Goal: Transaction & Acquisition: Purchase product/service

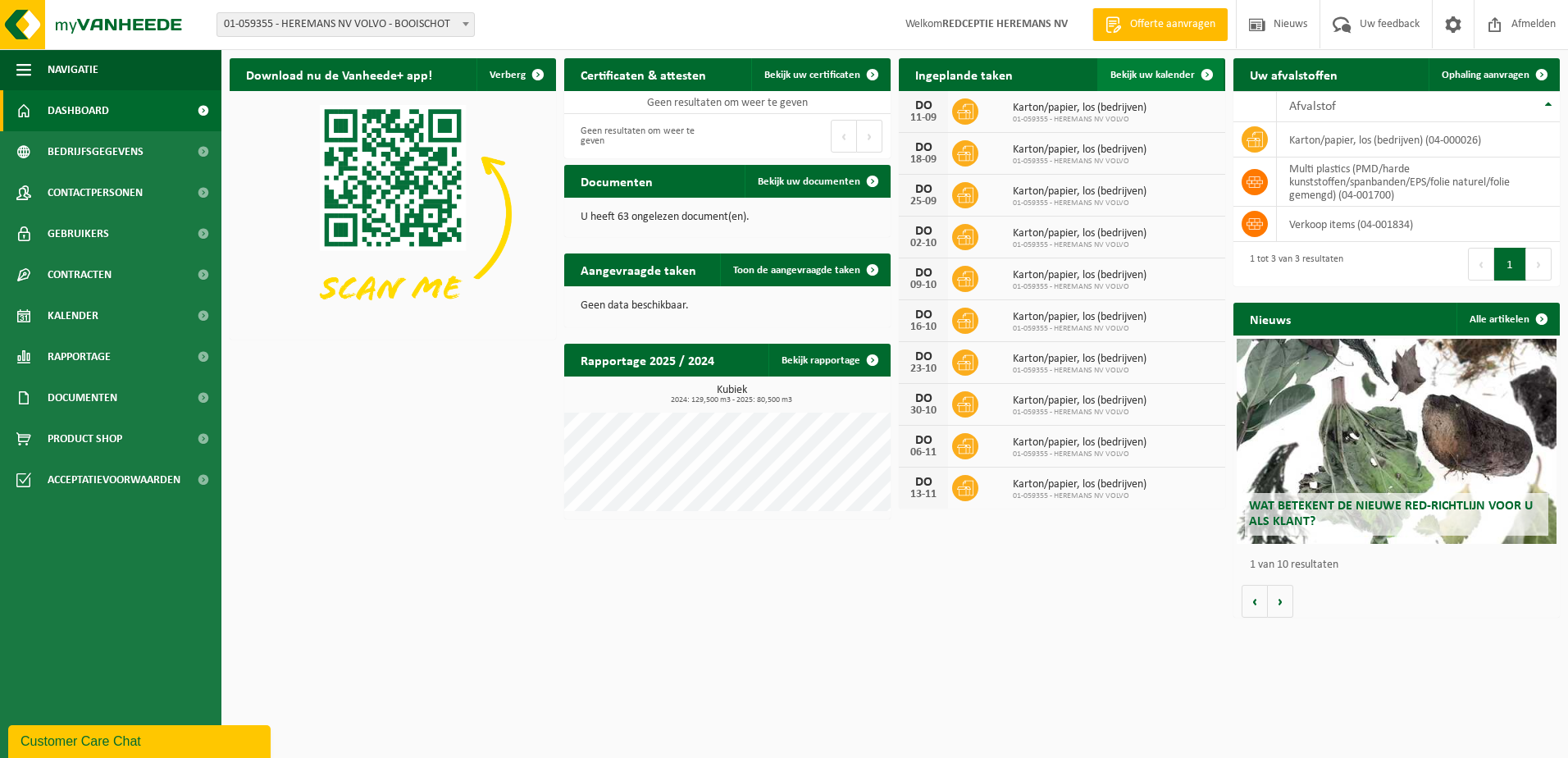
click at [1141, 70] on span "Bekijk uw kalender" at bounding box center [1153, 74] width 84 height 10
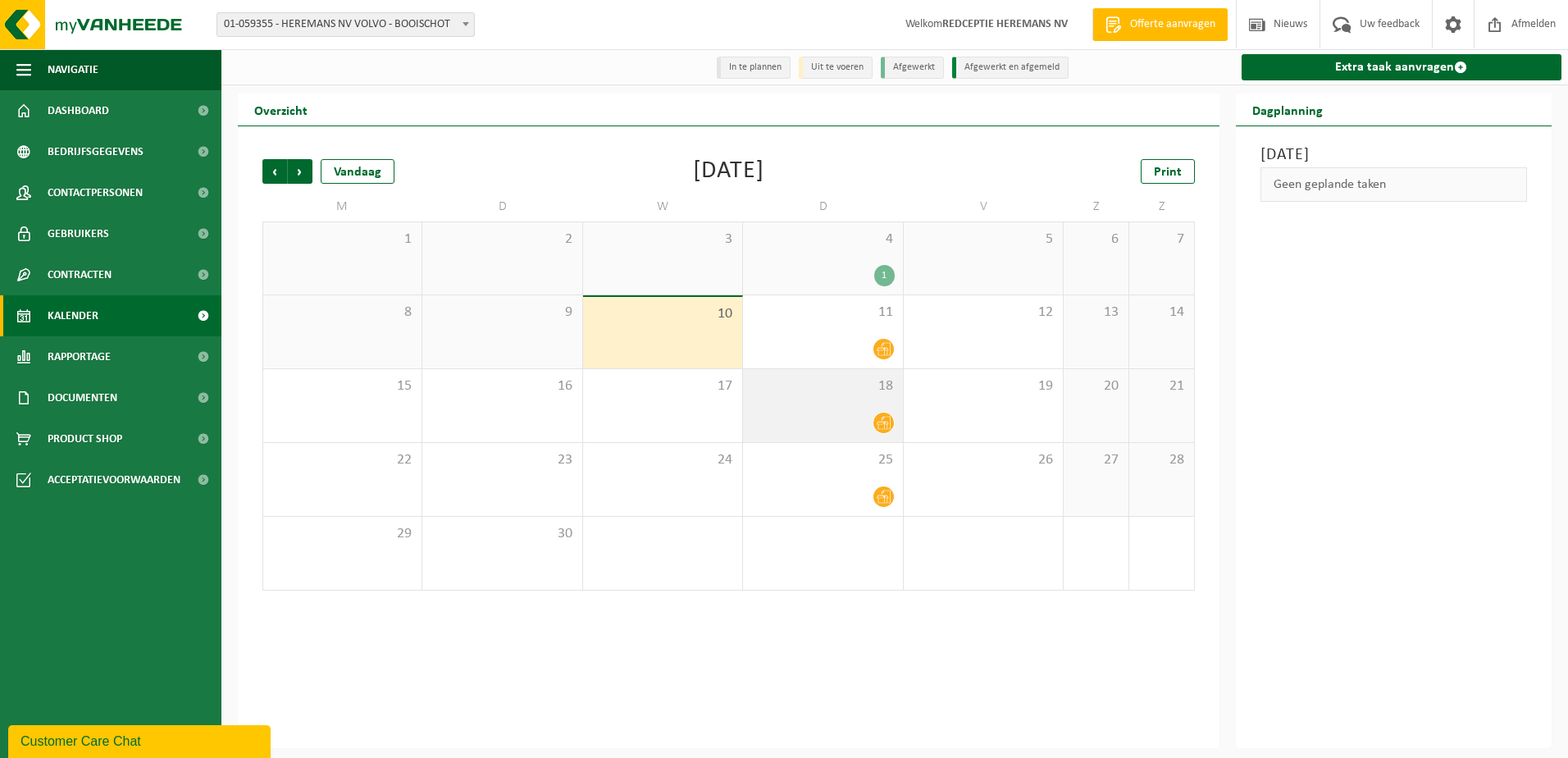
click at [795, 411] on div "18" at bounding box center [822, 405] width 159 height 73
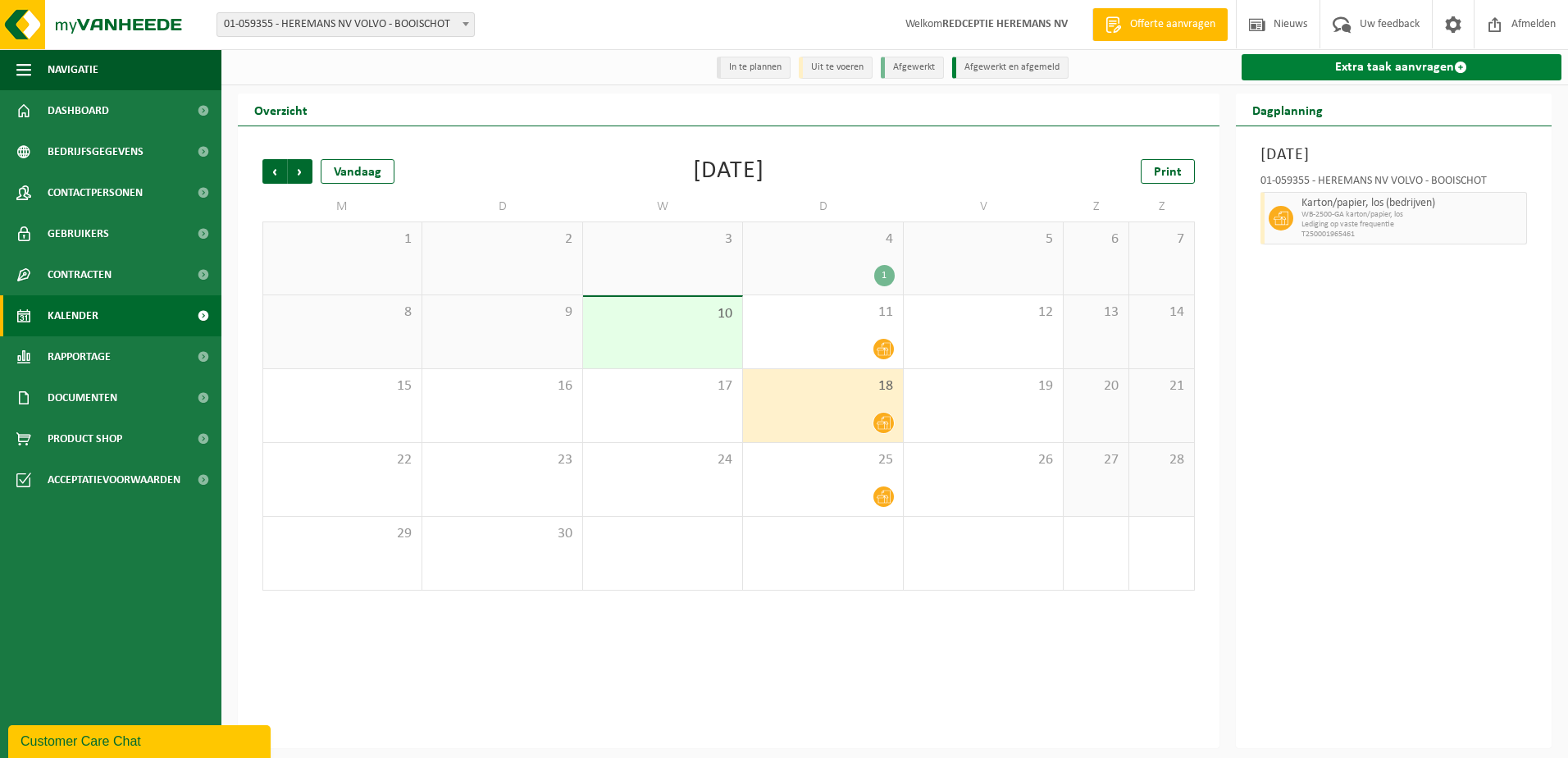
click at [1417, 65] on link "Extra taak aanvragen" at bounding box center [1402, 67] width 321 height 26
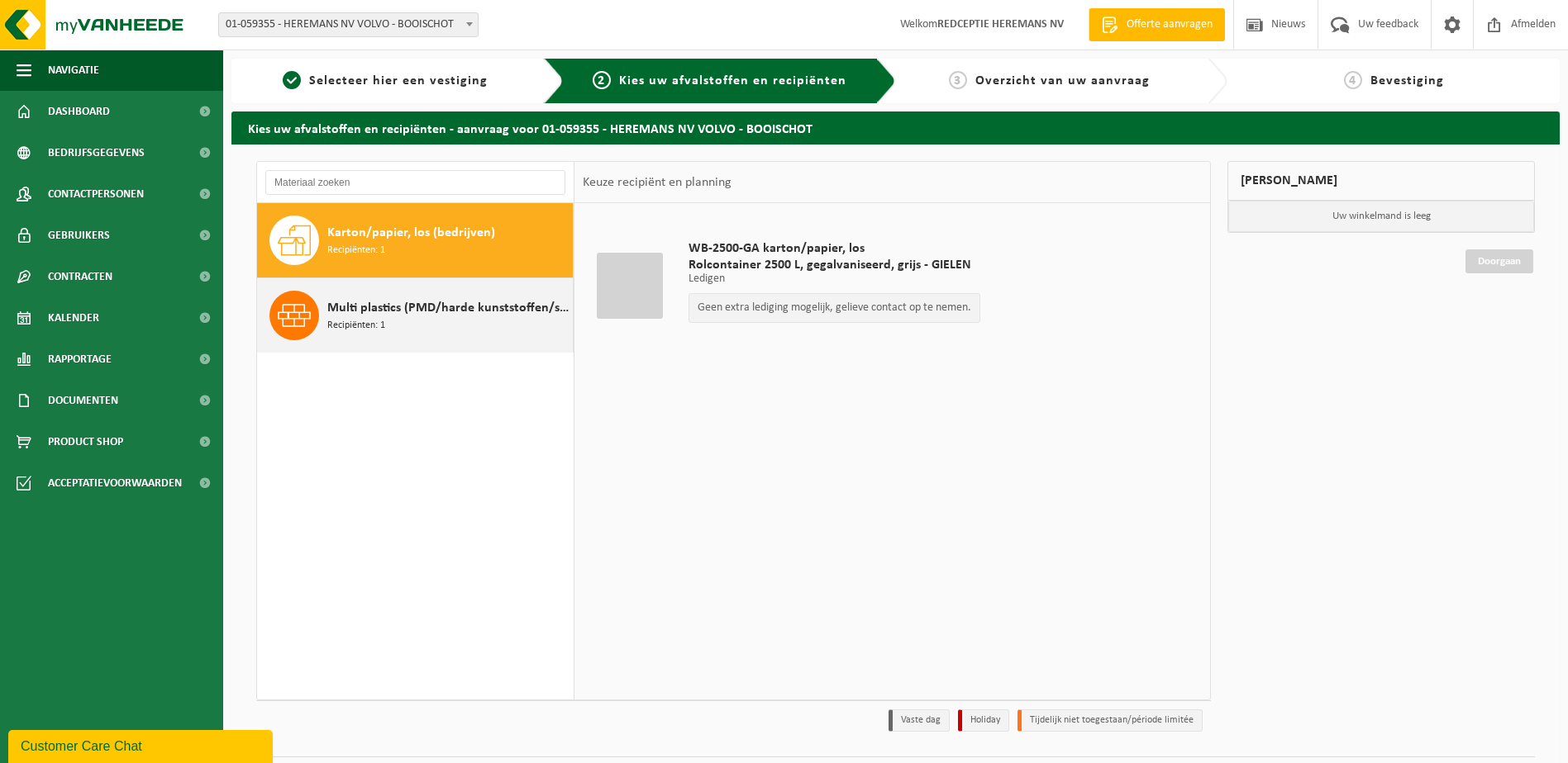
click at [405, 318] on div "Multi plastics (PMD/harde kunststoffen/spanbanden/EPS/folie naturel/folie gemen…" at bounding box center [448, 315] width 241 height 49
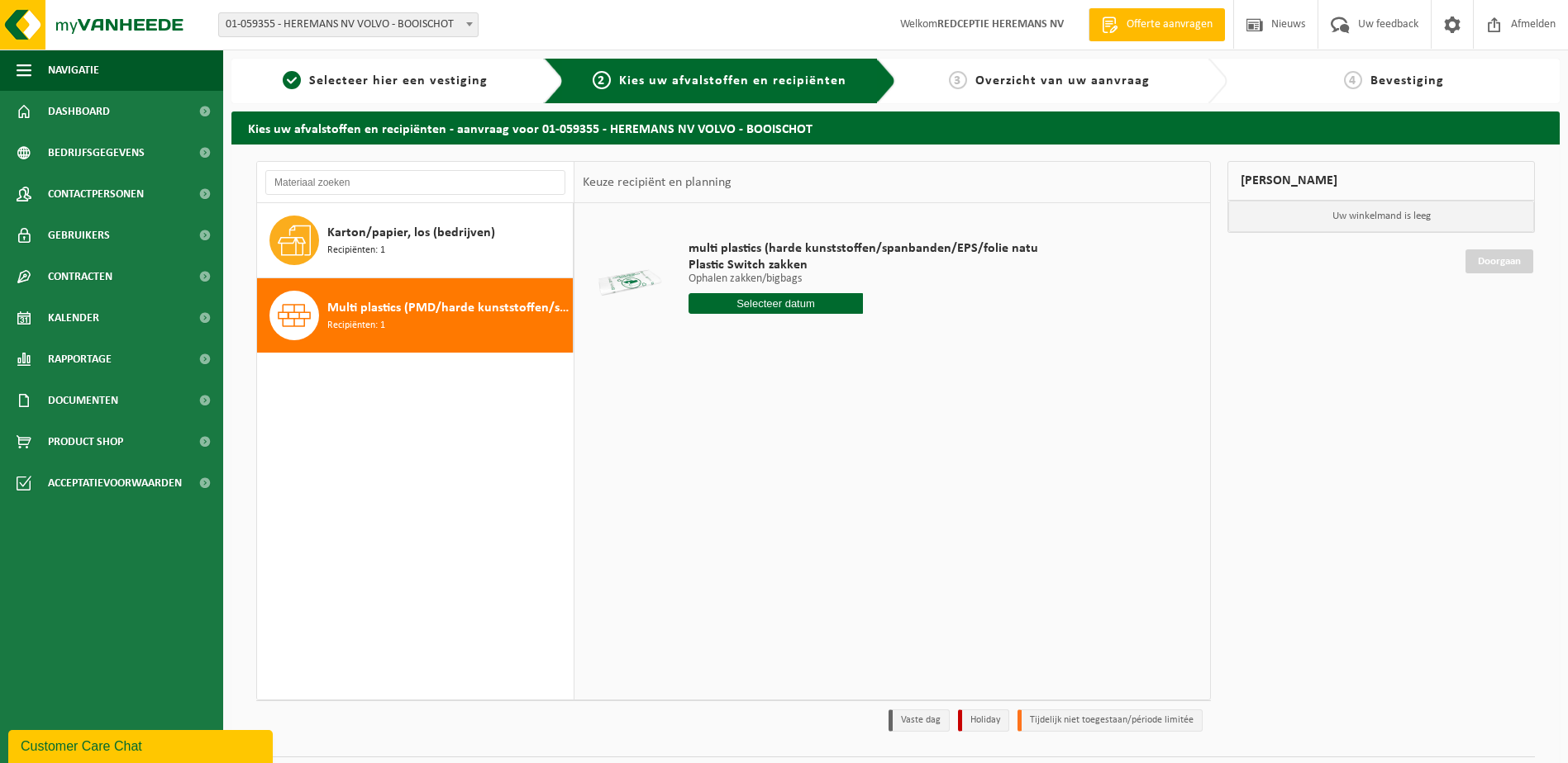
click at [758, 294] on input "text" at bounding box center [777, 304] width 176 height 21
click at [794, 447] on div "18" at bounding box center [791, 450] width 29 height 26
type input "Van 2025-09-18"
click at [848, 331] on input "2" at bounding box center [777, 333] width 176 height 21
click at [848, 331] on input "3" at bounding box center [777, 333] width 176 height 21
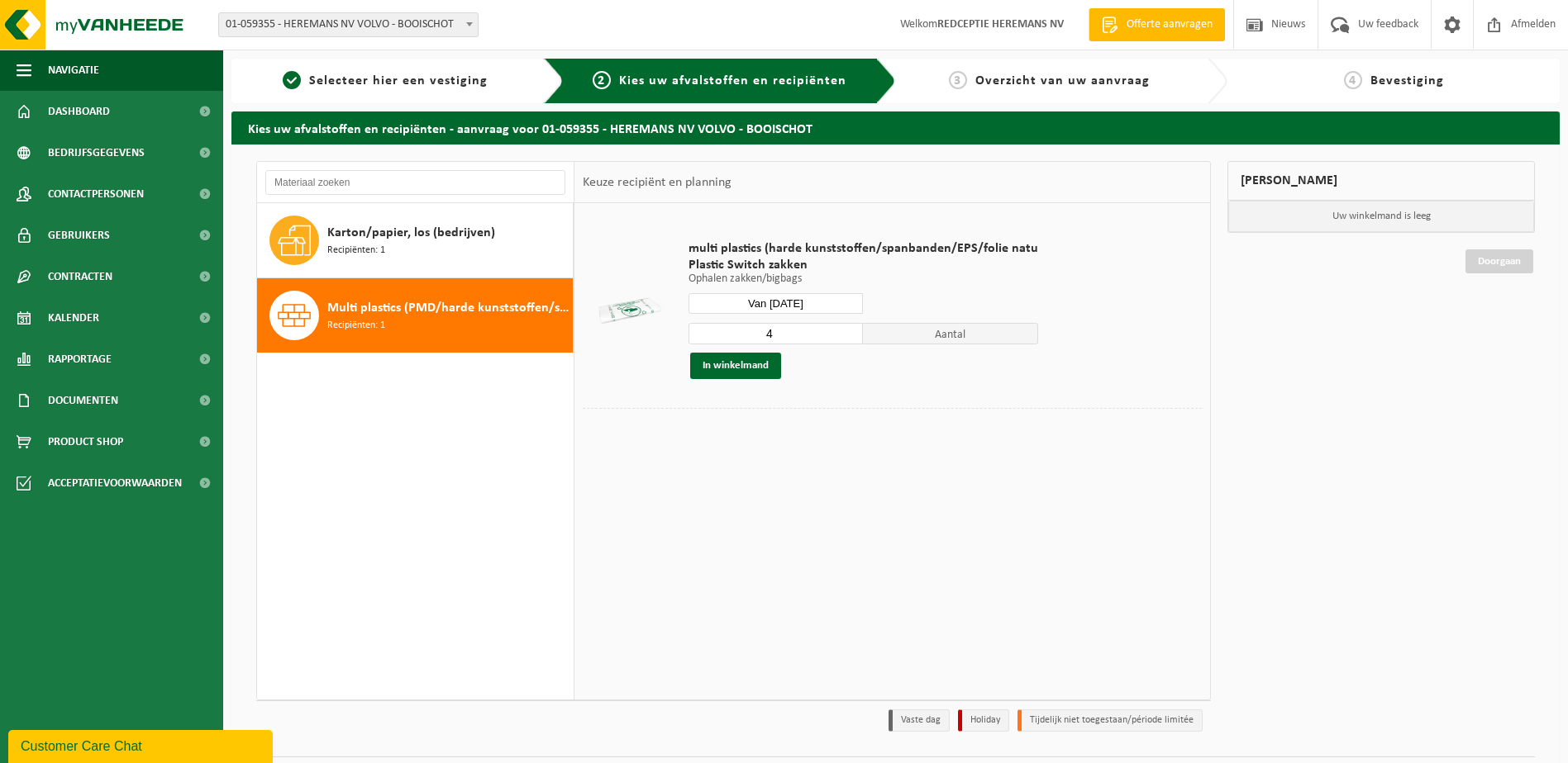
click at [848, 331] on input "4" at bounding box center [777, 333] width 176 height 21
click at [848, 331] on input "5" at bounding box center [777, 333] width 176 height 21
click at [848, 331] on input "6" at bounding box center [777, 333] width 176 height 21
click at [848, 331] on input "7" at bounding box center [777, 333] width 176 height 21
type input "8"
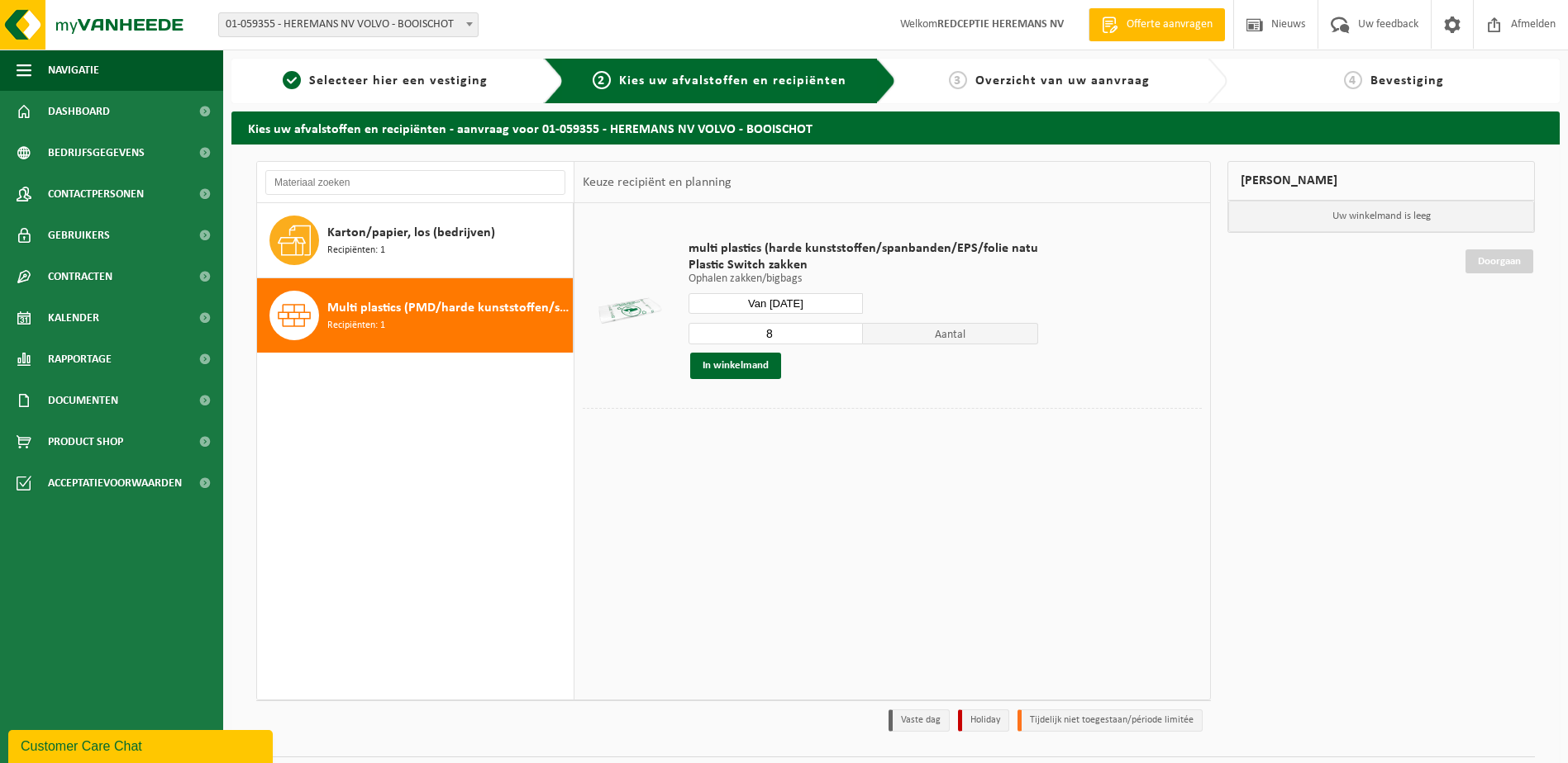
click at [848, 331] on input "8" at bounding box center [777, 333] width 176 height 21
click at [736, 363] on button "In winkelmand" at bounding box center [735, 366] width 91 height 26
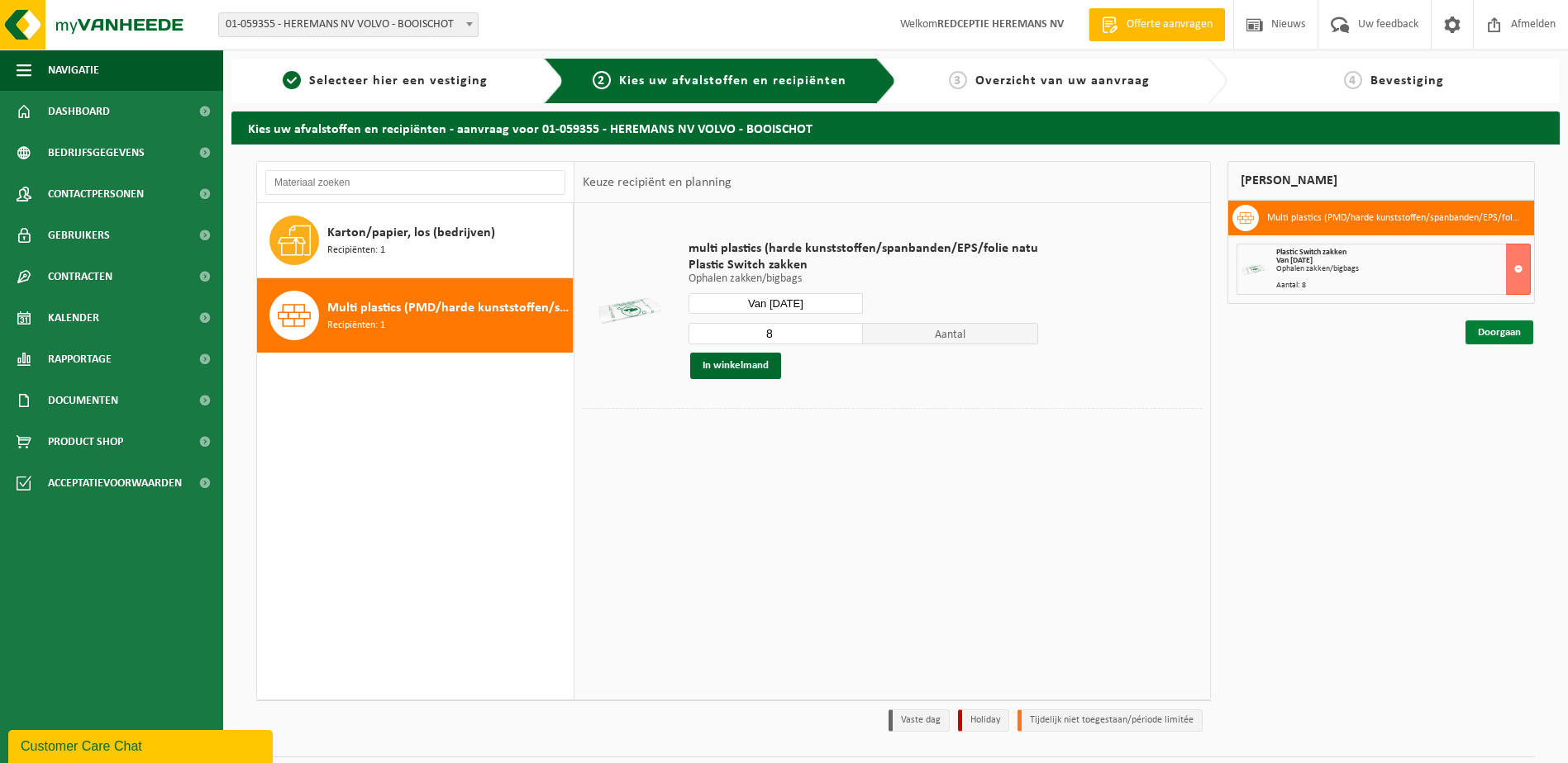
click at [1485, 324] on link "Doorgaan" at bounding box center [1499, 332] width 68 height 24
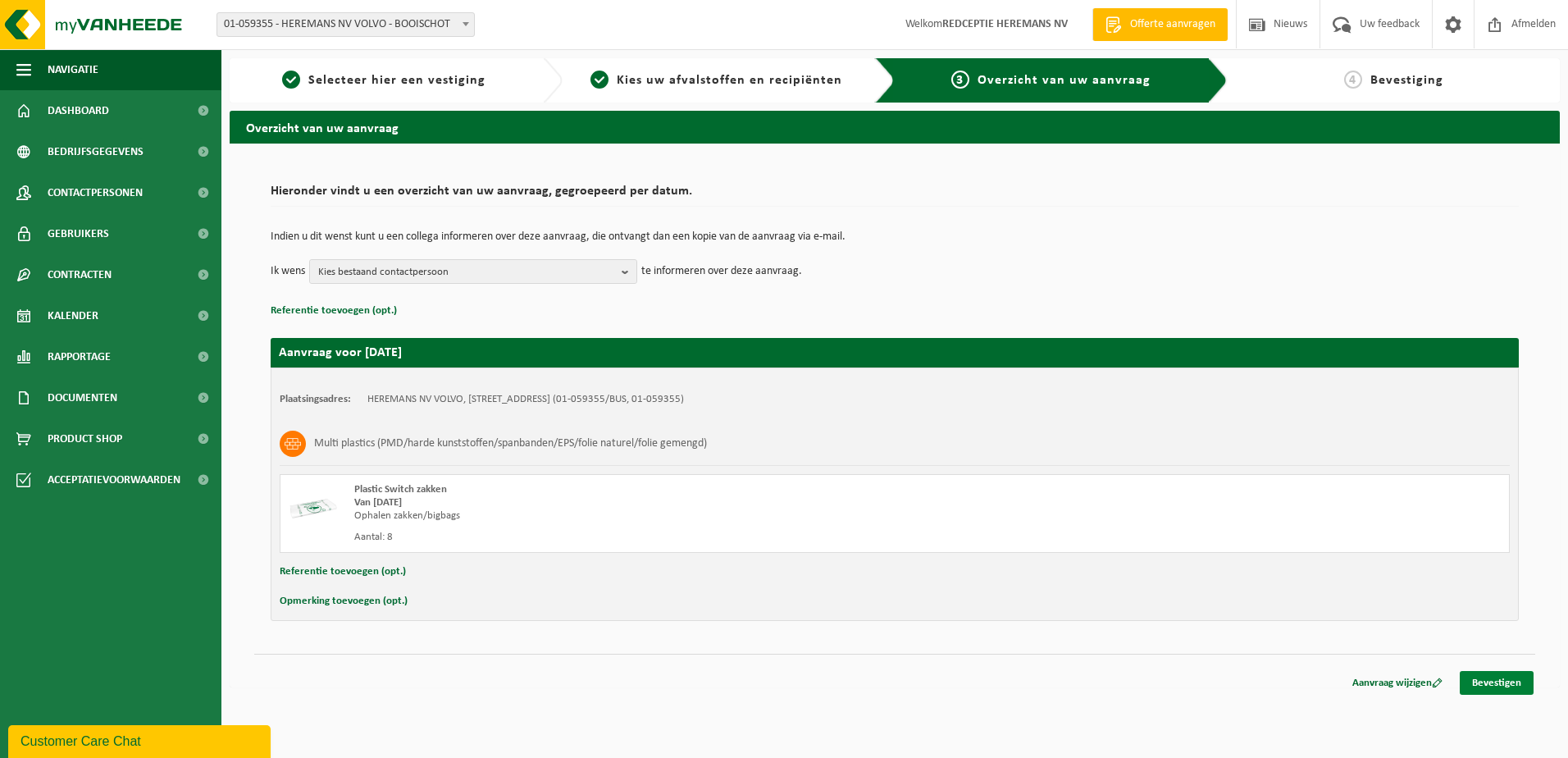
click at [1496, 682] on link "Bevestigen" at bounding box center [1497, 684] width 74 height 24
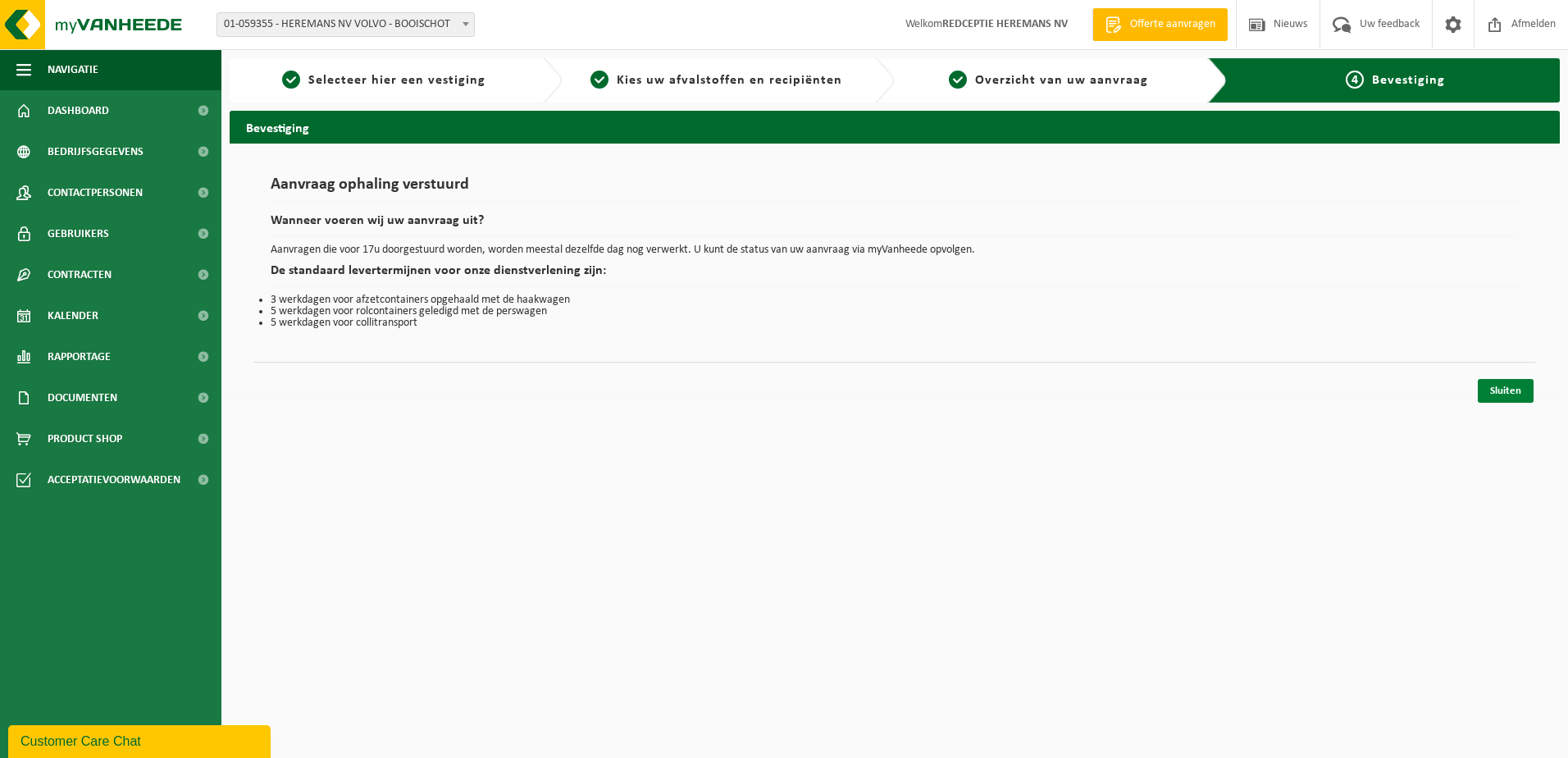
click at [1510, 391] on link "Sluiten" at bounding box center [1506, 392] width 56 height 24
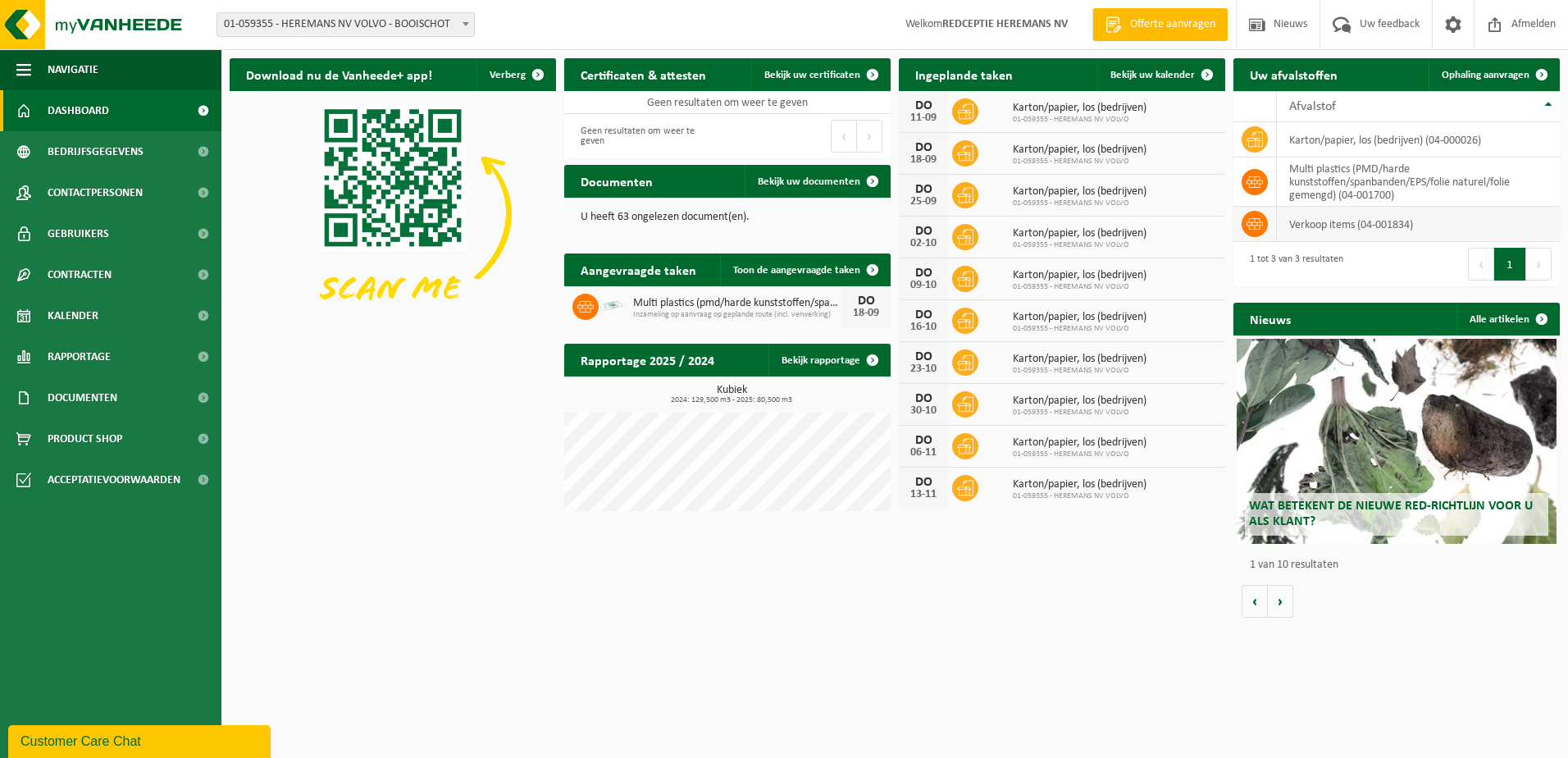
click at [1249, 224] on icon at bounding box center [1255, 225] width 17 height 17
click at [101, 361] on span "Rapportage" at bounding box center [79, 357] width 63 height 41
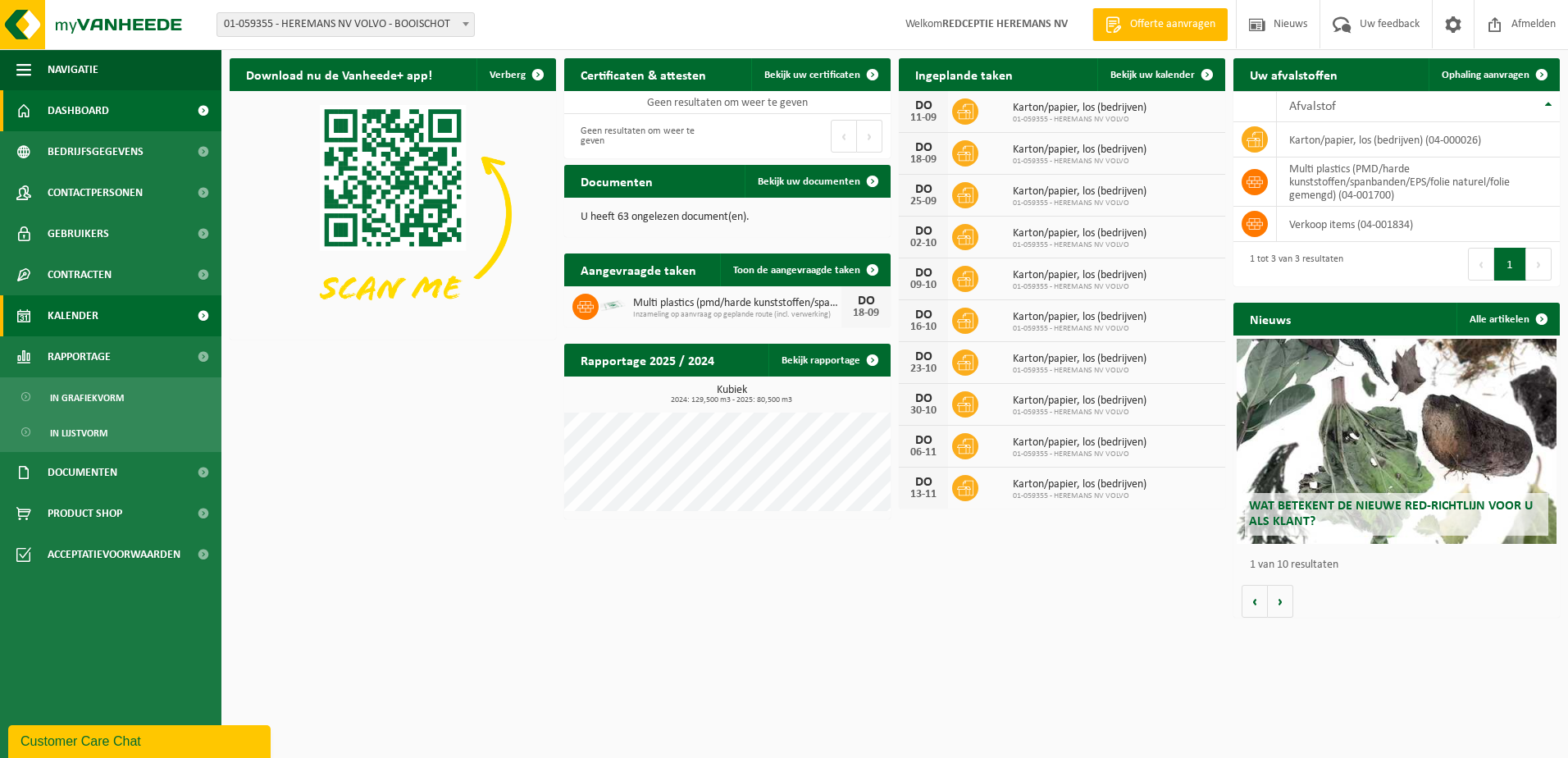
click at [60, 309] on span "Kalender" at bounding box center [72, 315] width 51 height 41
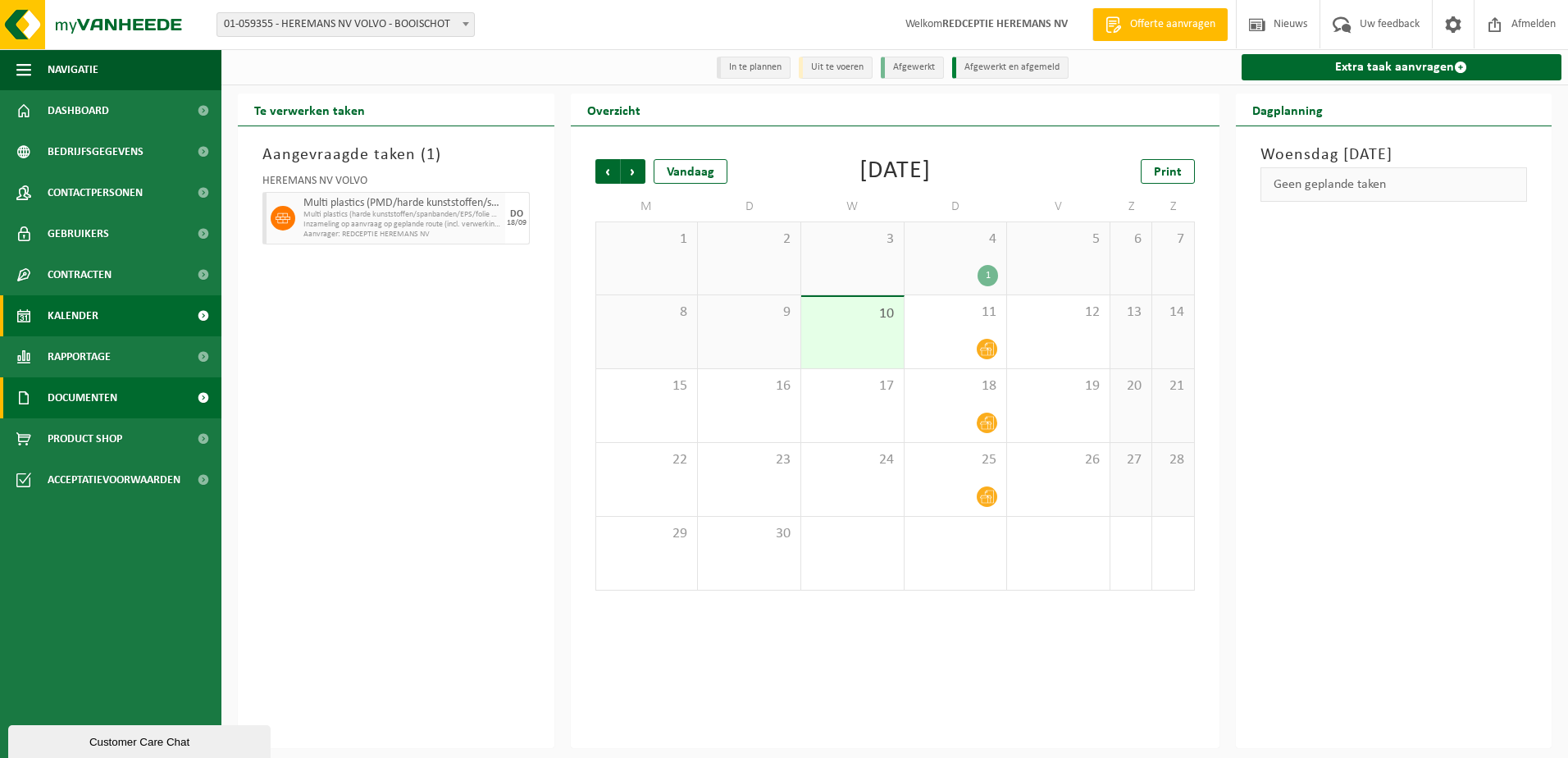
click at [68, 394] on span "Documenten" at bounding box center [82, 398] width 70 height 41
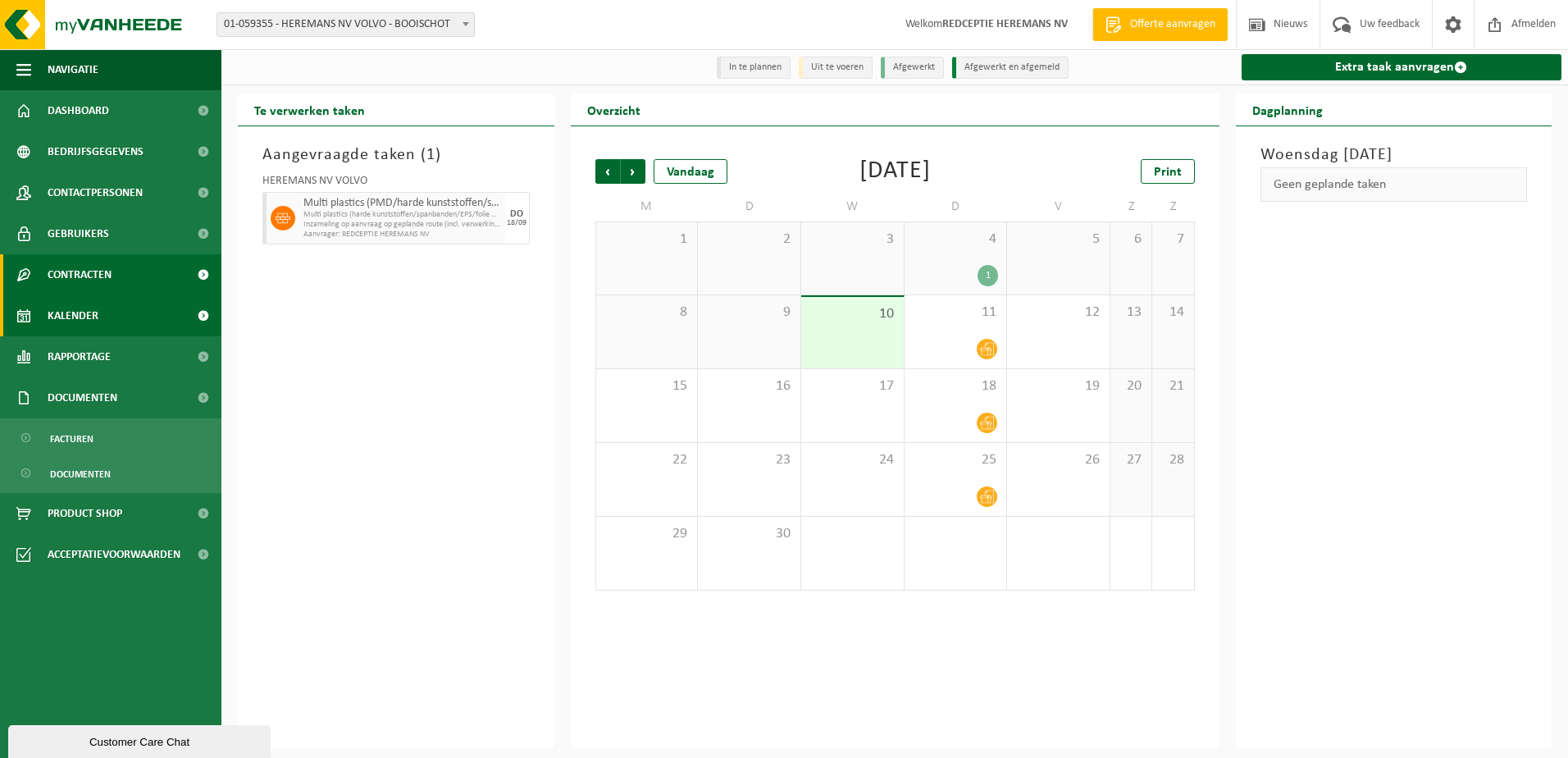
click at [88, 269] on span "Contracten" at bounding box center [79, 275] width 64 height 41
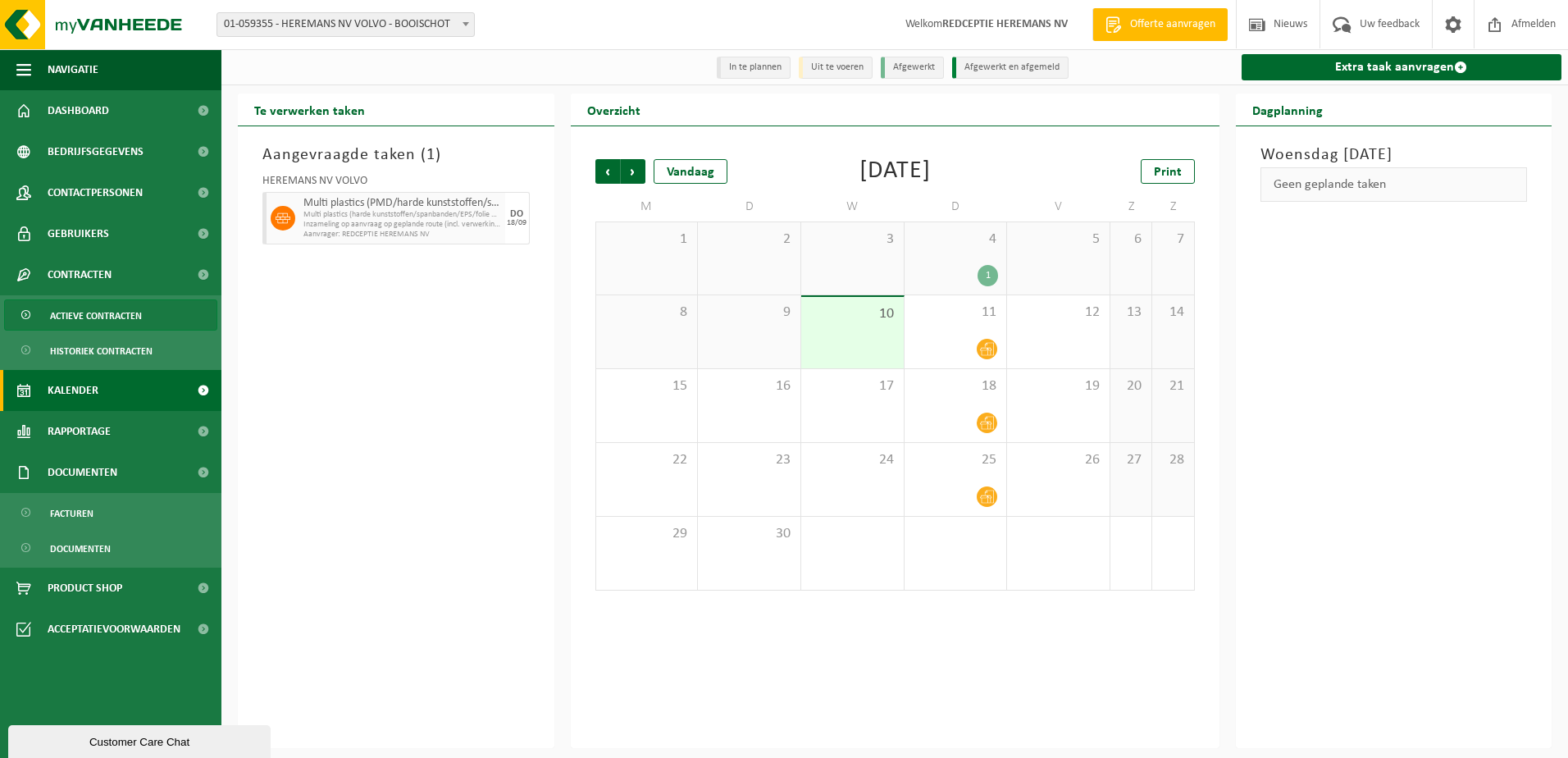
click at [90, 314] on span "Actieve contracten" at bounding box center [96, 316] width 92 height 32
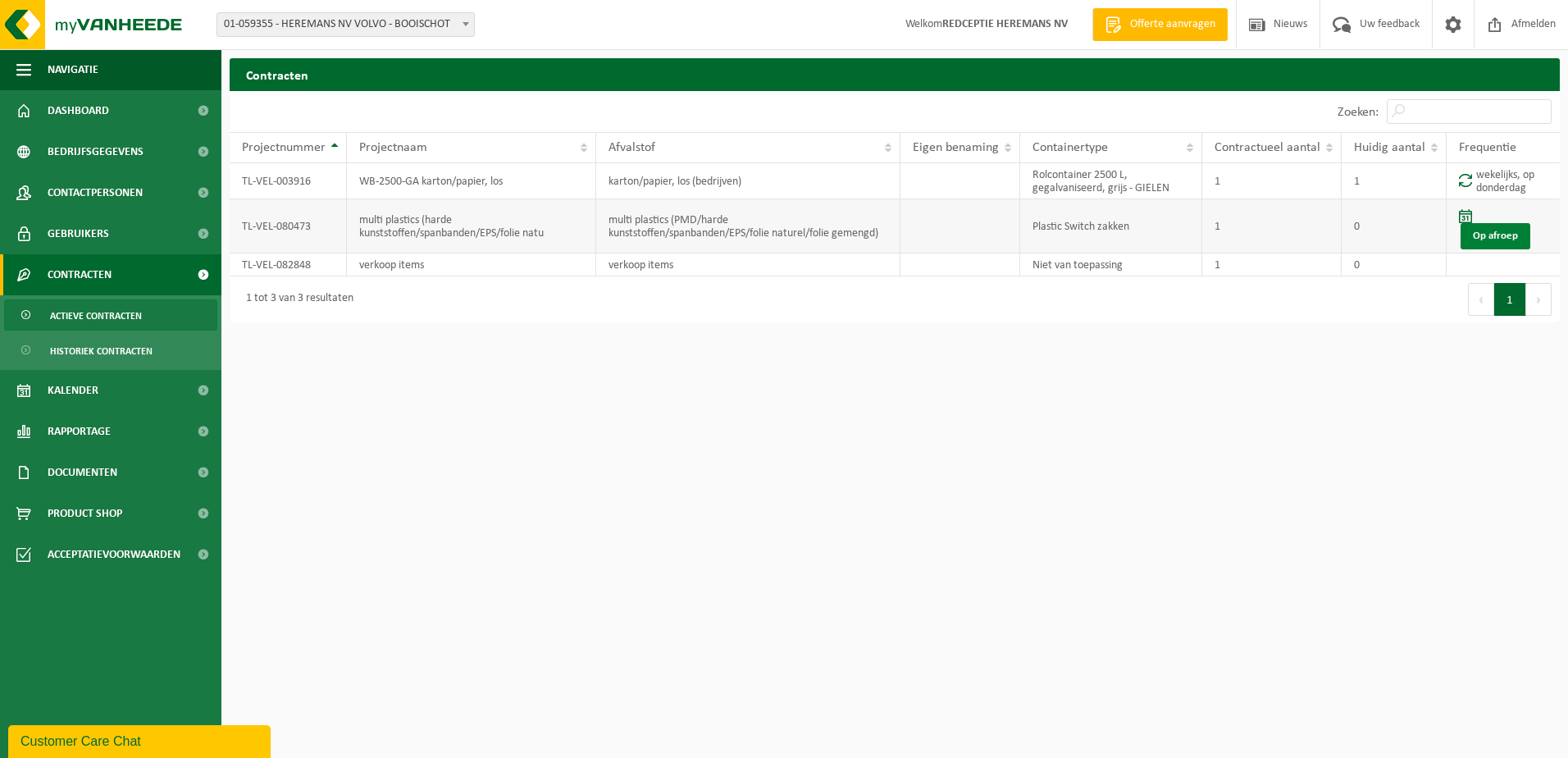
click at [1505, 237] on link "Op afroep" at bounding box center [1495, 237] width 70 height 26
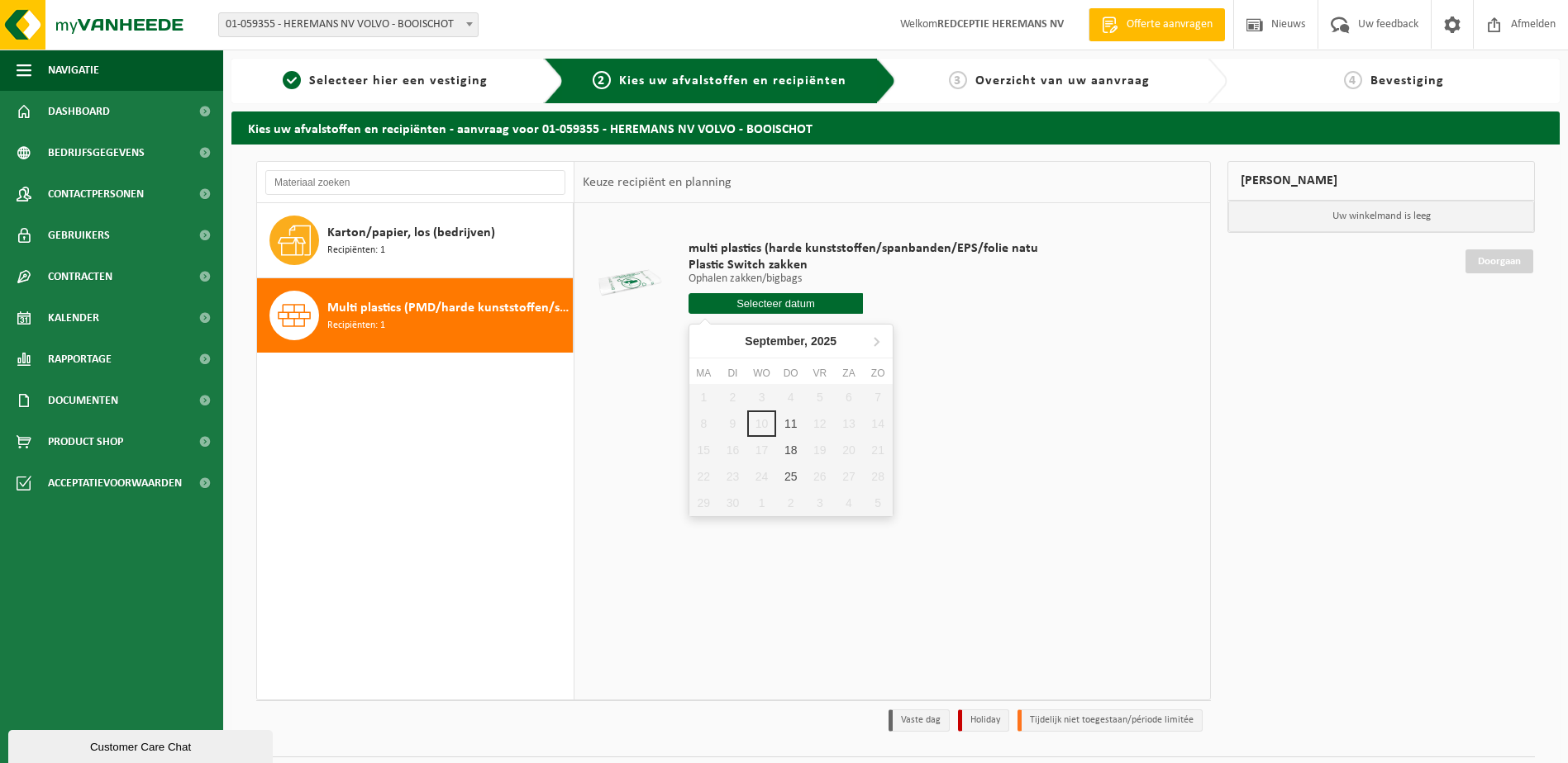
click at [783, 299] on input "text" at bounding box center [777, 304] width 176 height 21
click at [1168, 355] on td at bounding box center [892, 355] width 619 height 8
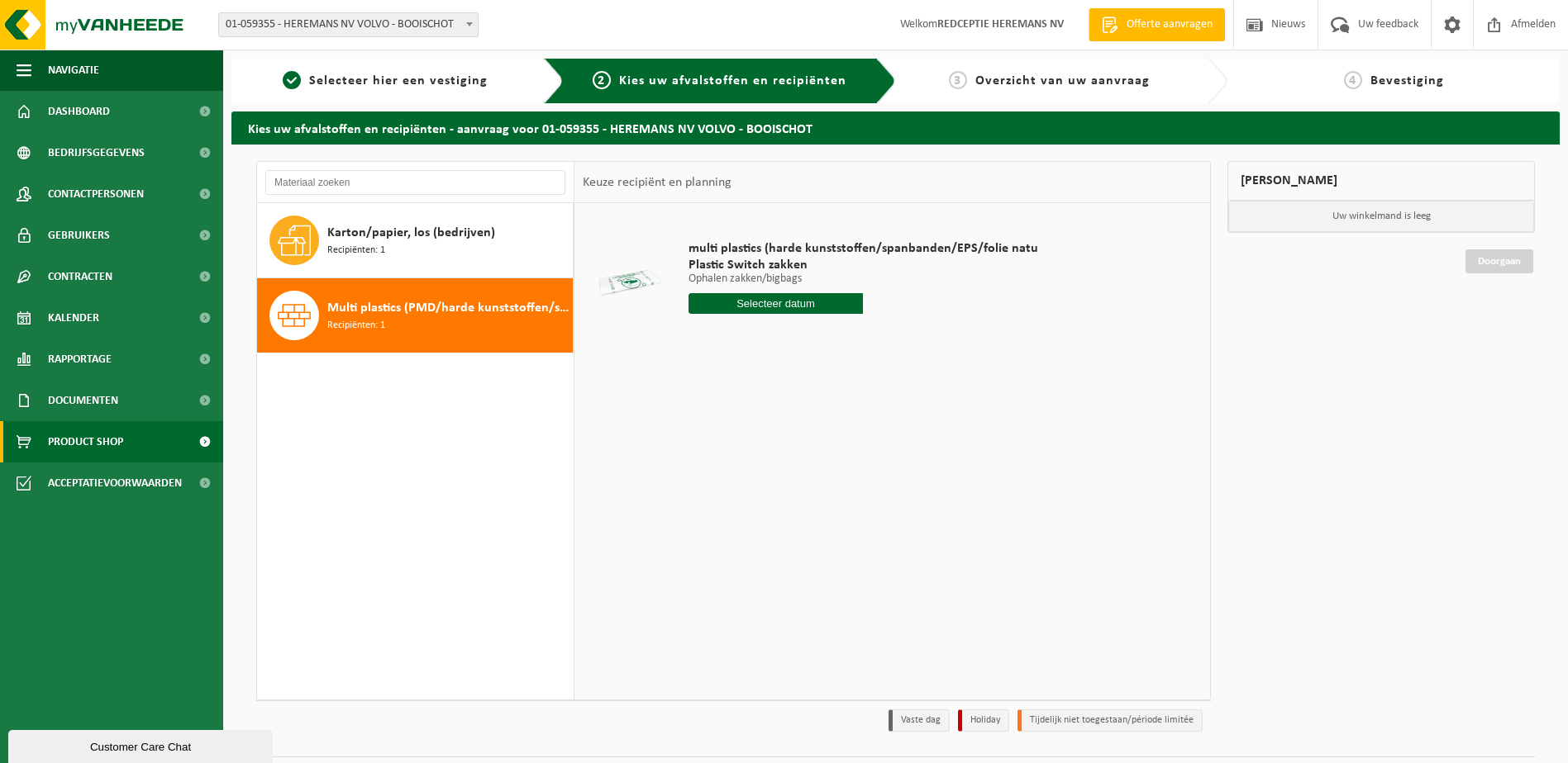
click at [71, 436] on span "Product Shop" at bounding box center [85, 442] width 75 height 41
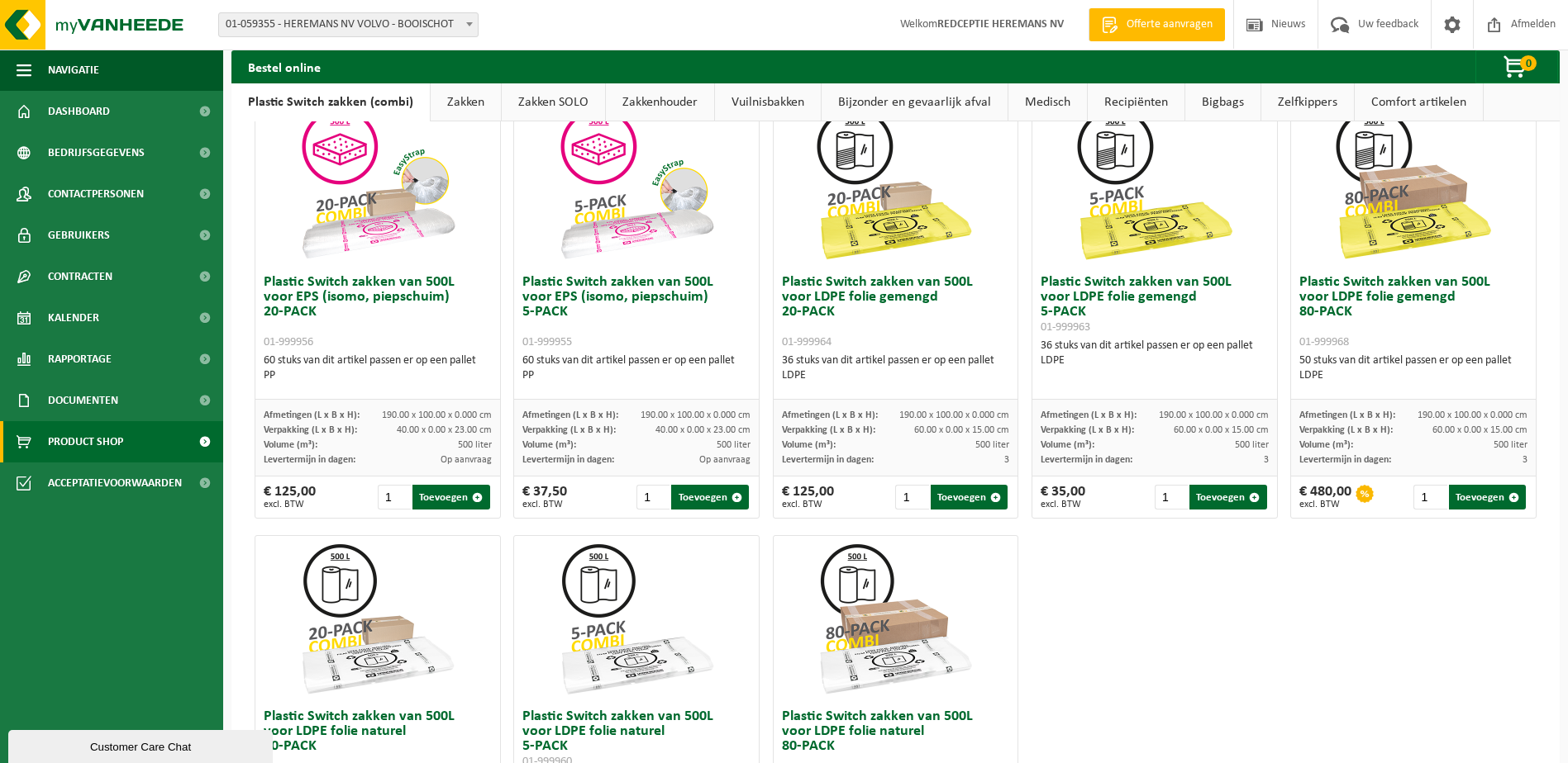
scroll to position [457, 0]
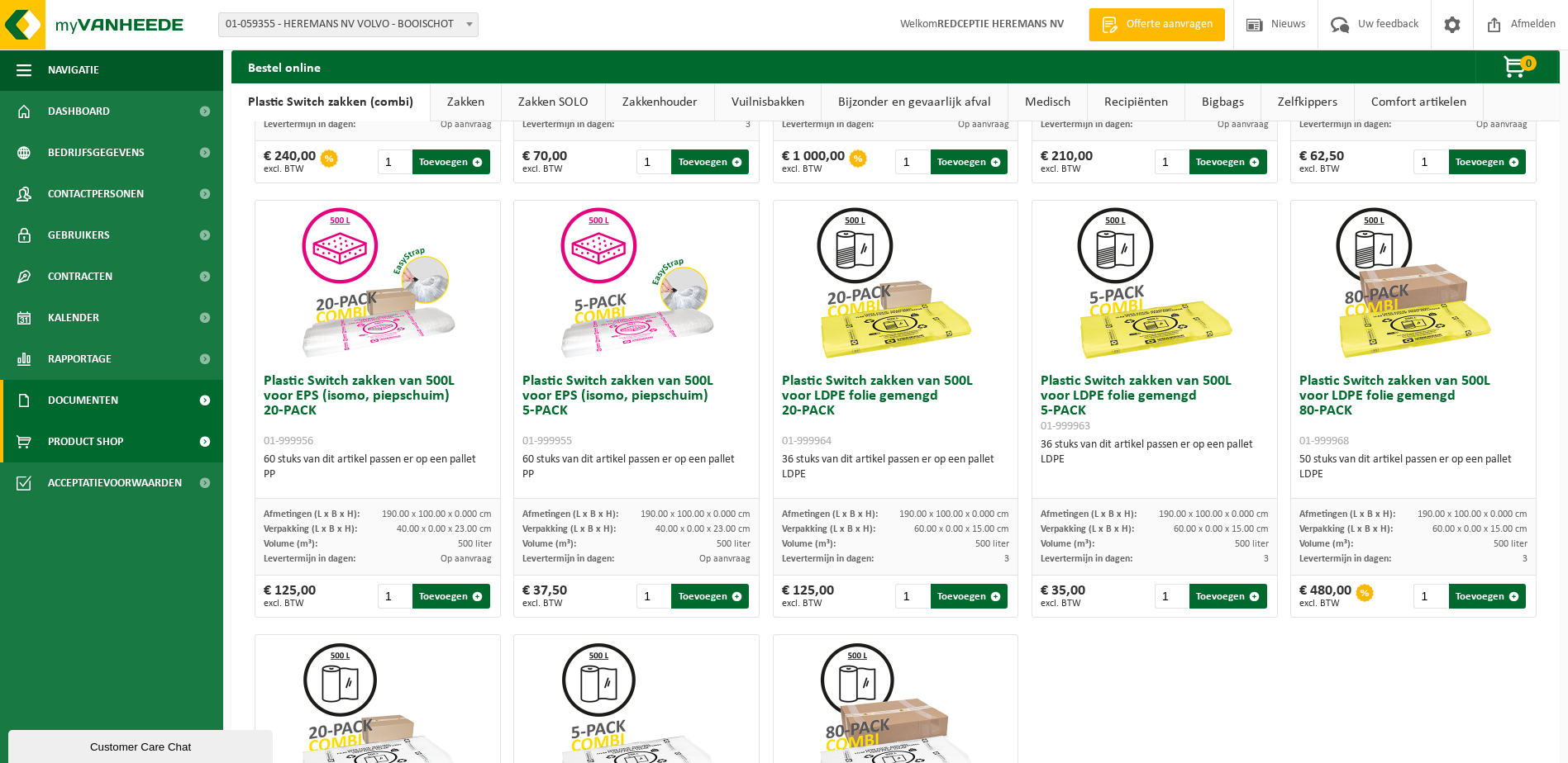
click at [74, 396] on span "Documenten" at bounding box center [82, 401] width 70 height 41
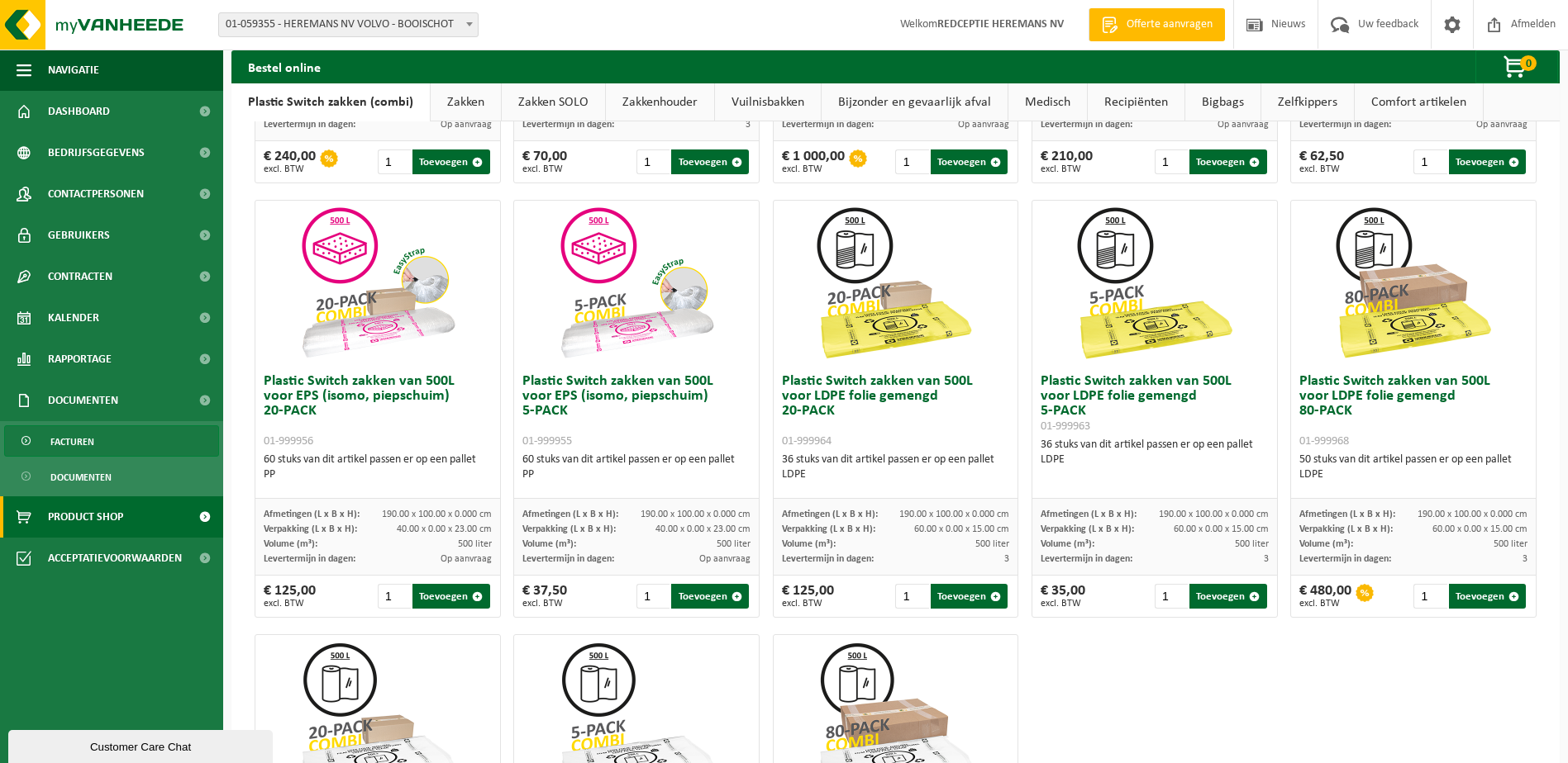
click at [75, 441] on span "Facturen" at bounding box center [72, 442] width 44 height 32
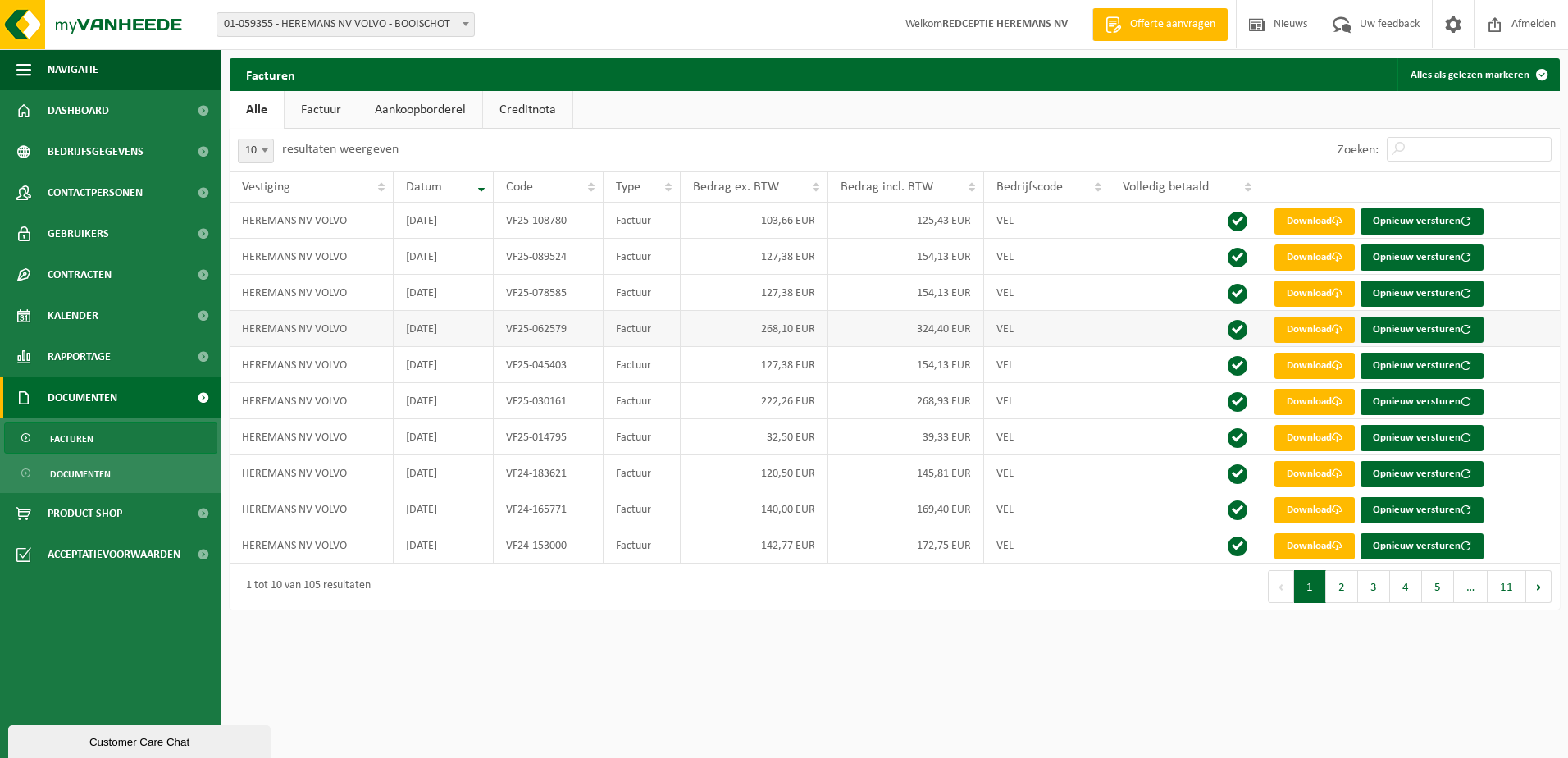
click at [695, 336] on td "268,10 EUR" at bounding box center [754, 328] width 147 height 36
click at [1310, 330] on link "Download" at bounding box center [1314, 329] width 81 height 26
click at [1060, 686] on html "Vestiging: 01-059355 - HEREMANS NV VOLVO - BOOISCHOT 01-059355 - HEREMANS NV VO…" at bounding box center [784, 379] width 1568 height 758
click at [87, 507] on span "Product Shop" at bounding box center [84, 514] width 74 height 41
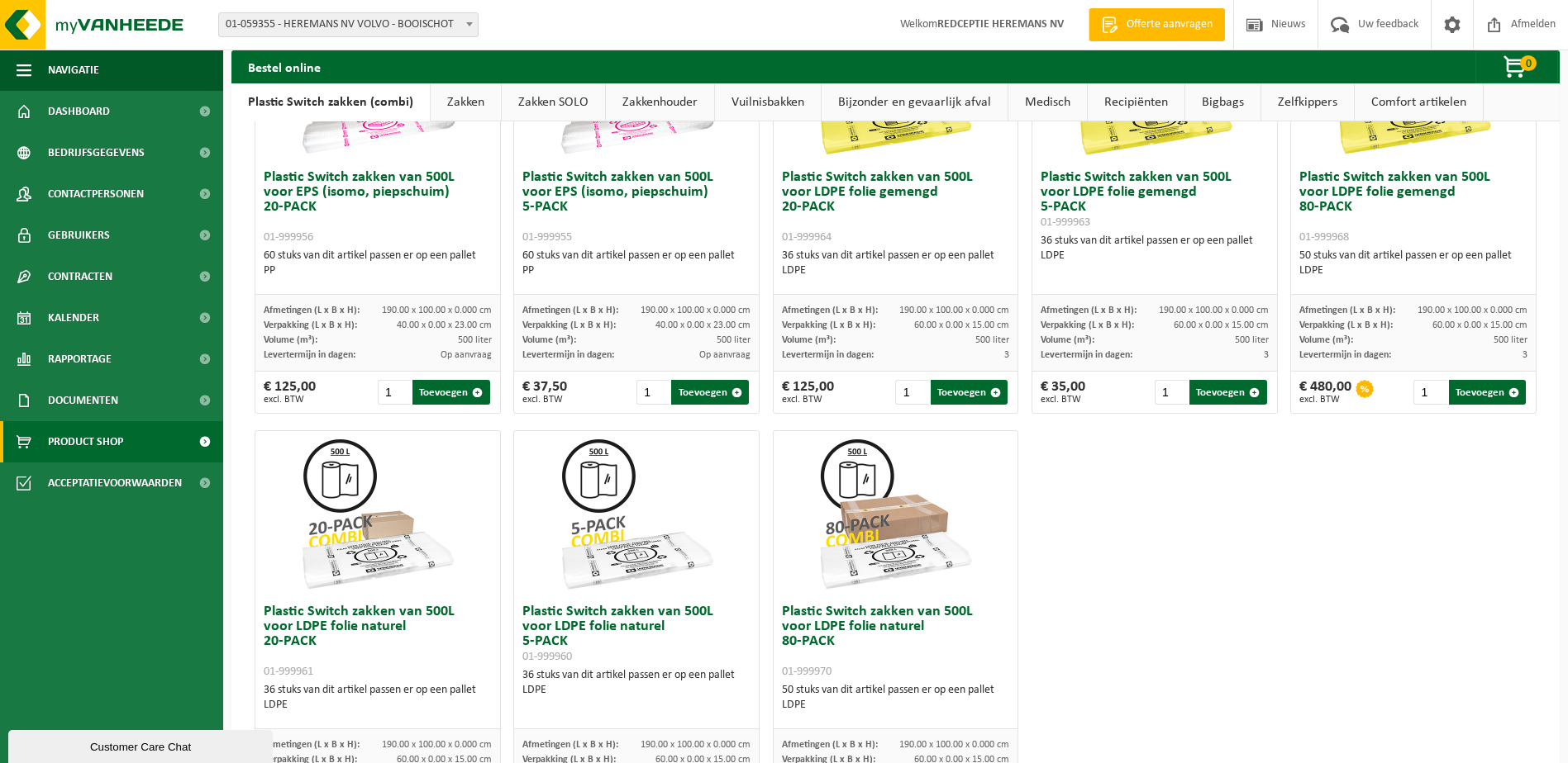
scroll to position [787, 0]
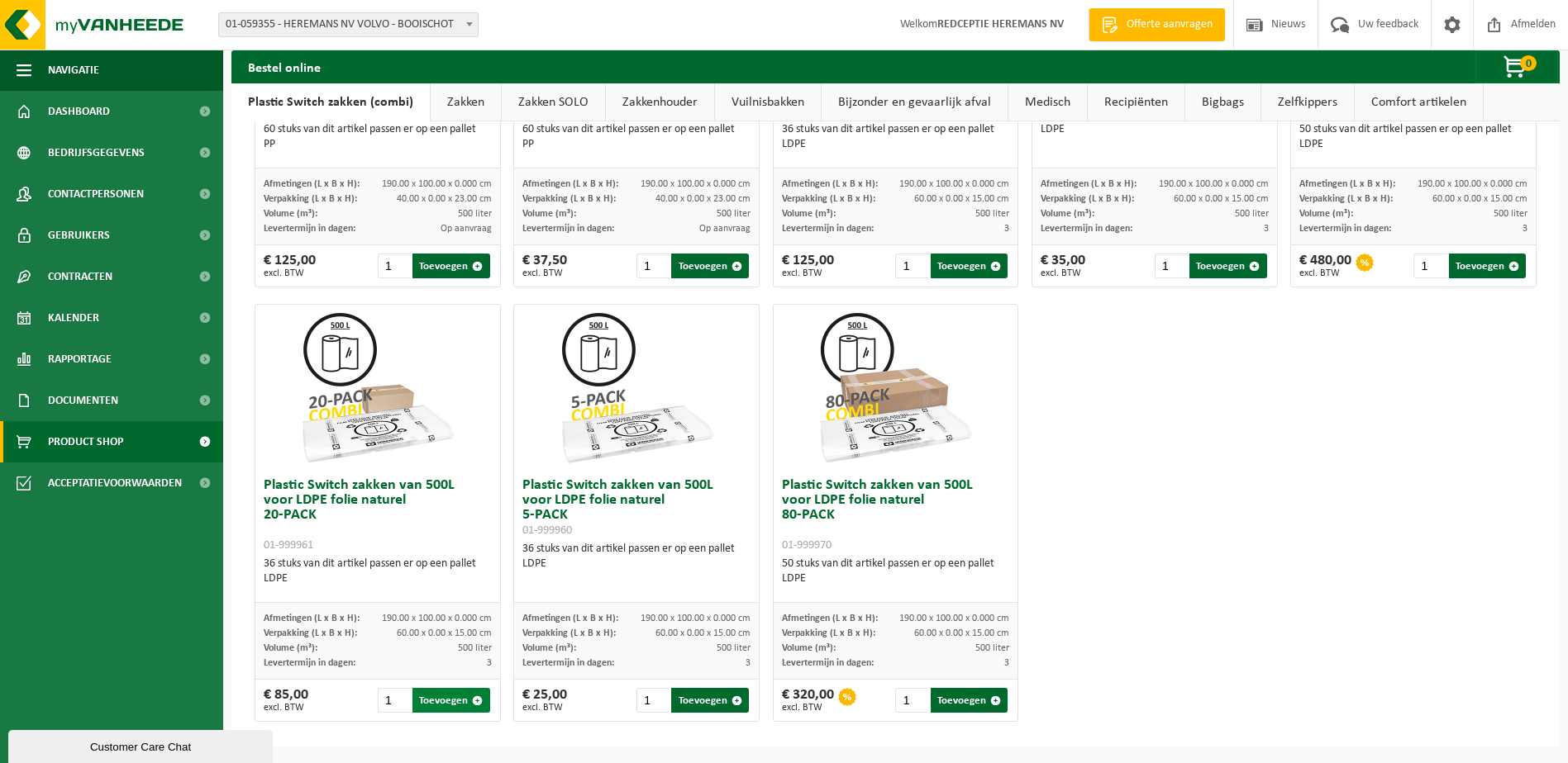
click at [439, 694] on button "Toevoegen" at bounding box center [450, 700] width 77 height 25
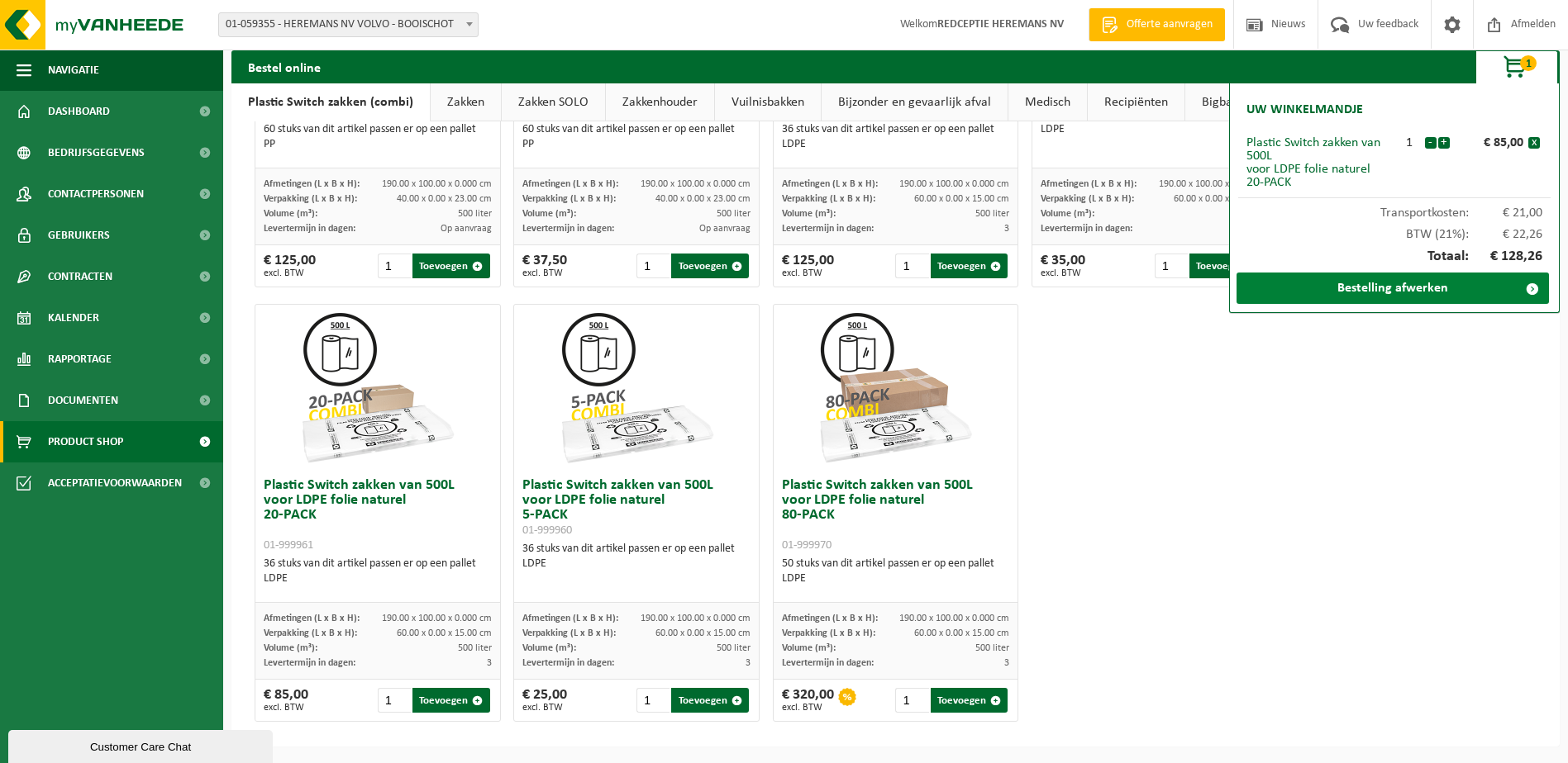
click at [1371, 282] on link "Bestelling afwerken" at bounding box center [1392, 289] width 312 height 32
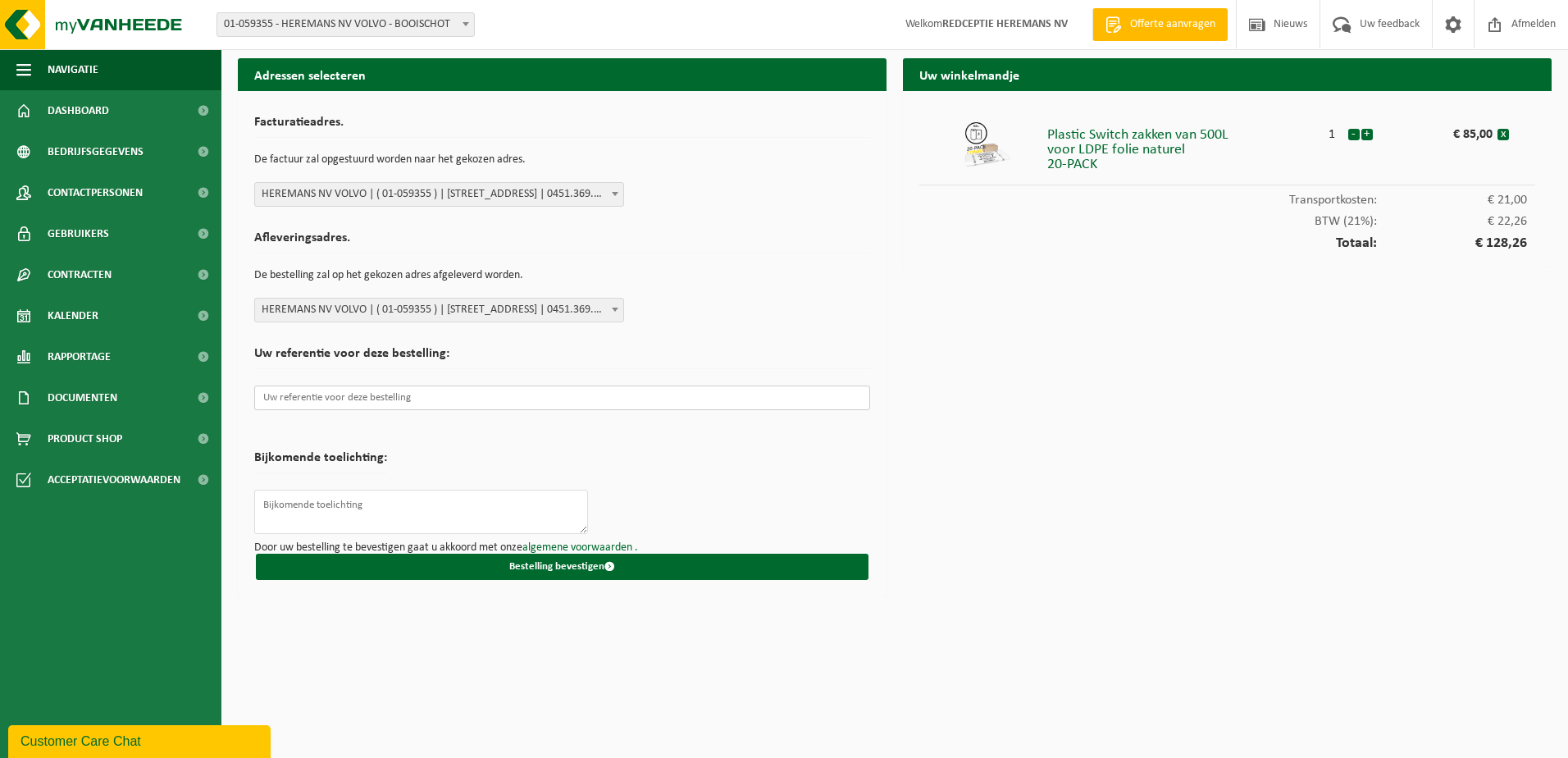
click at [392, 397] on input "text" at bounding box center [562, 398] width 616 height 25
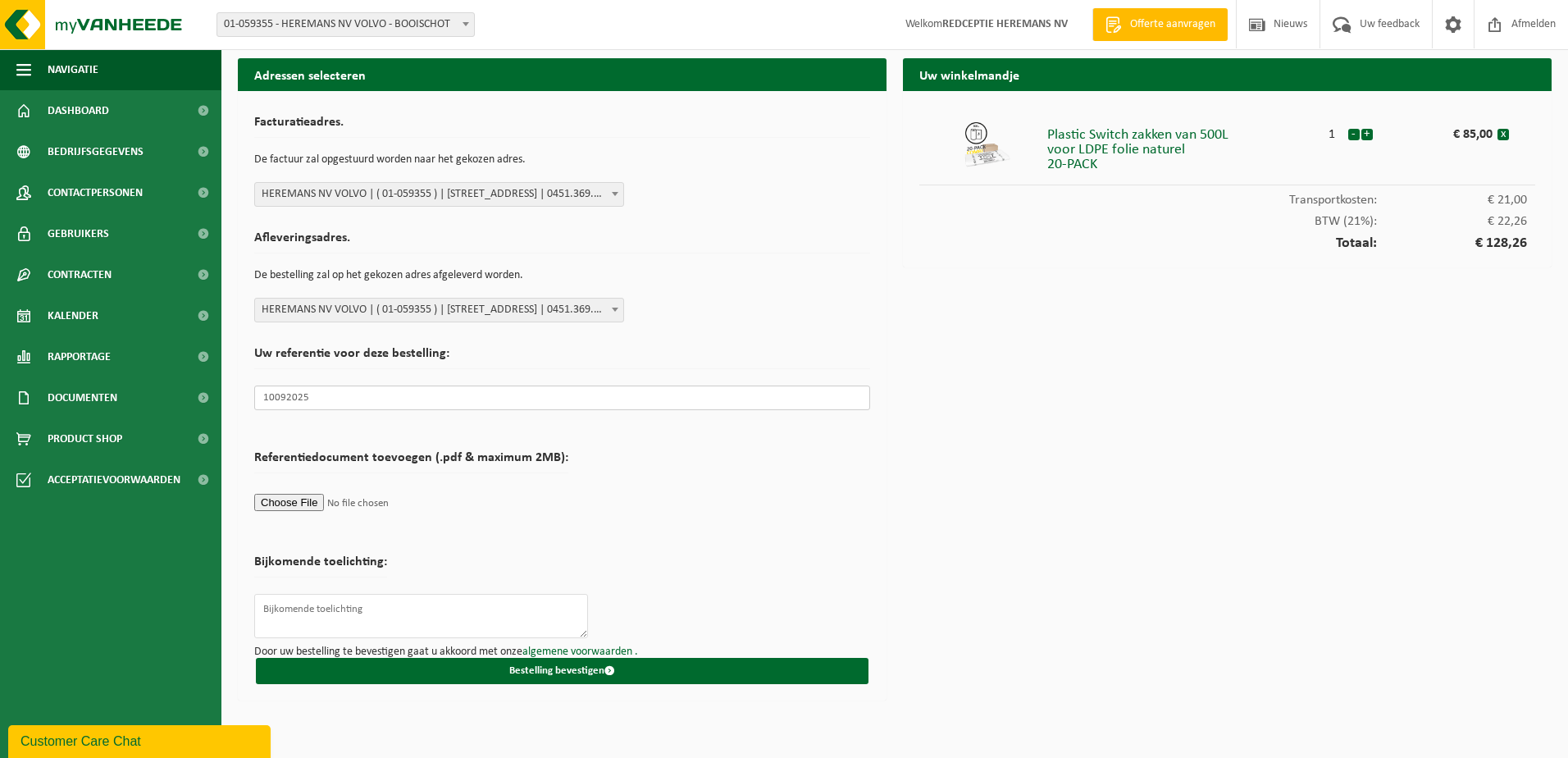
type input "10092025"
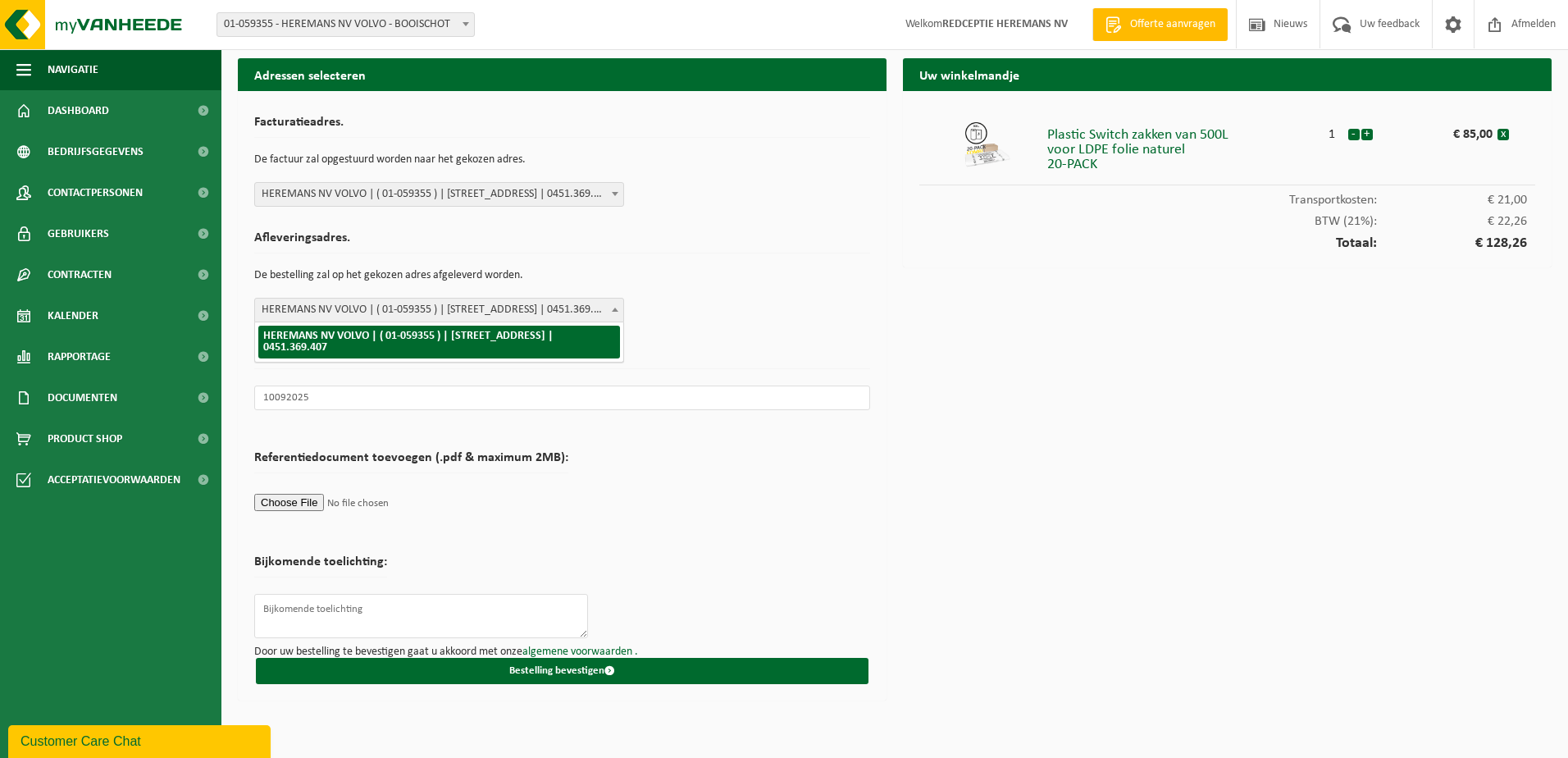
click at [522, 313] on span "HEREMANS NV VOLVO | ( 01-059355 ) | LIERSESTEENWEG 78A, 2221 BOOISCHOT | 0451.3…" at bounding box center [439, 310] width 368 height 23
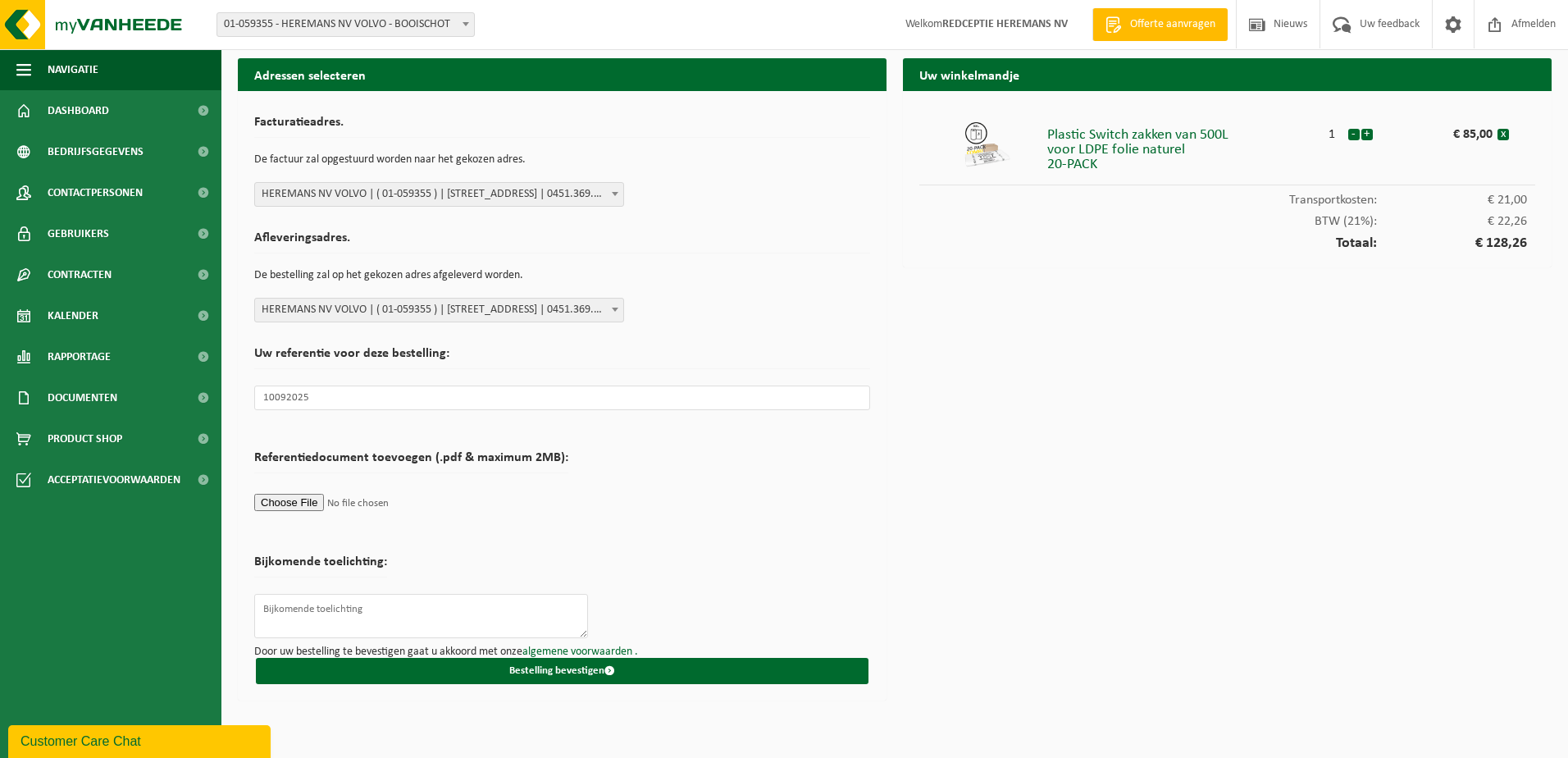
click at [755, 316] on div "Afleveringsadres. De bestelling zal op het gekozen adres afgeleverd worden. HER…" at bounding box center [562, 273] width 616 height 99
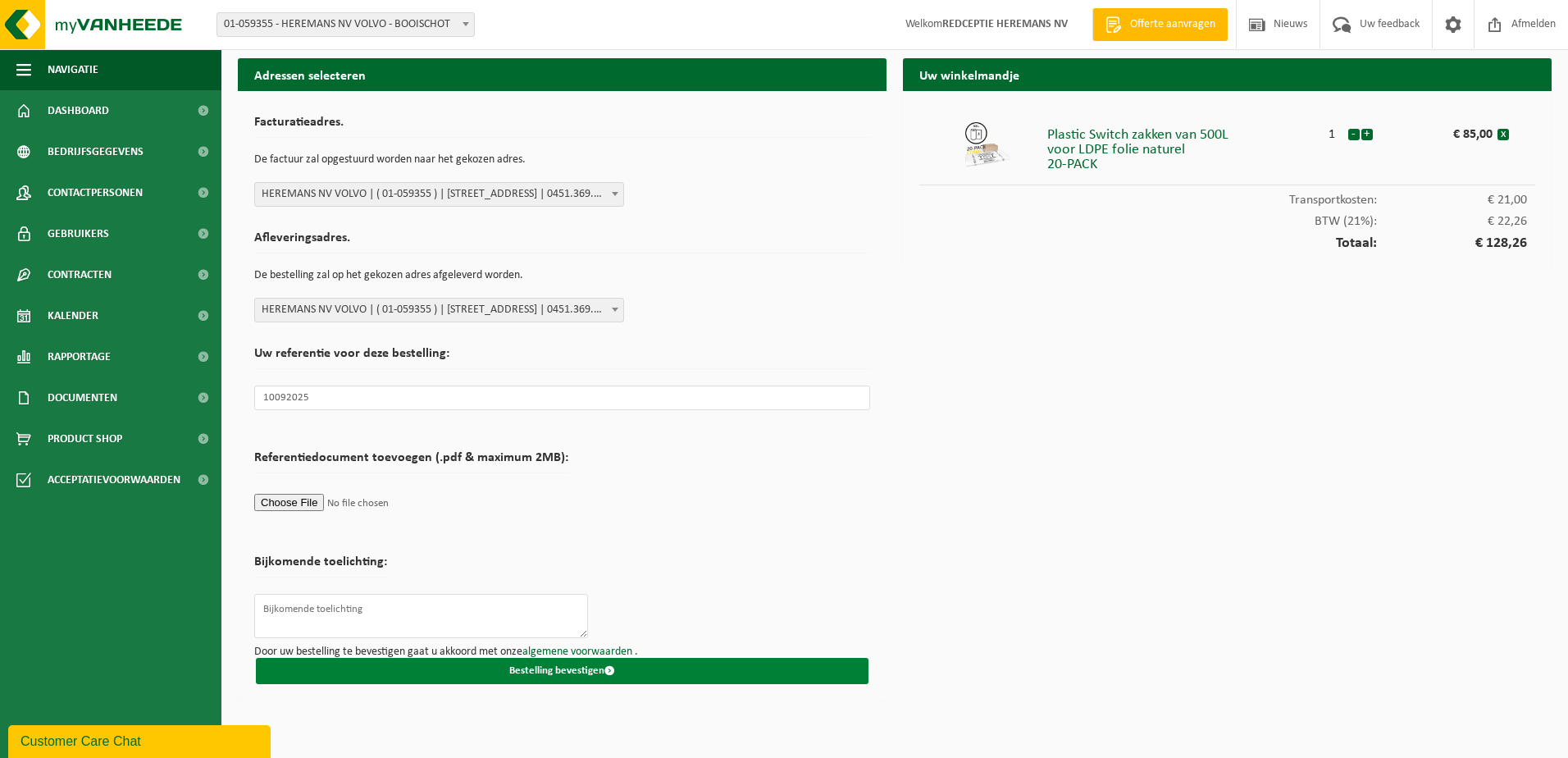
click at [570, 672] on button "Bestelling bevestigen" at bounding box center [562, 671] width 613 height 26
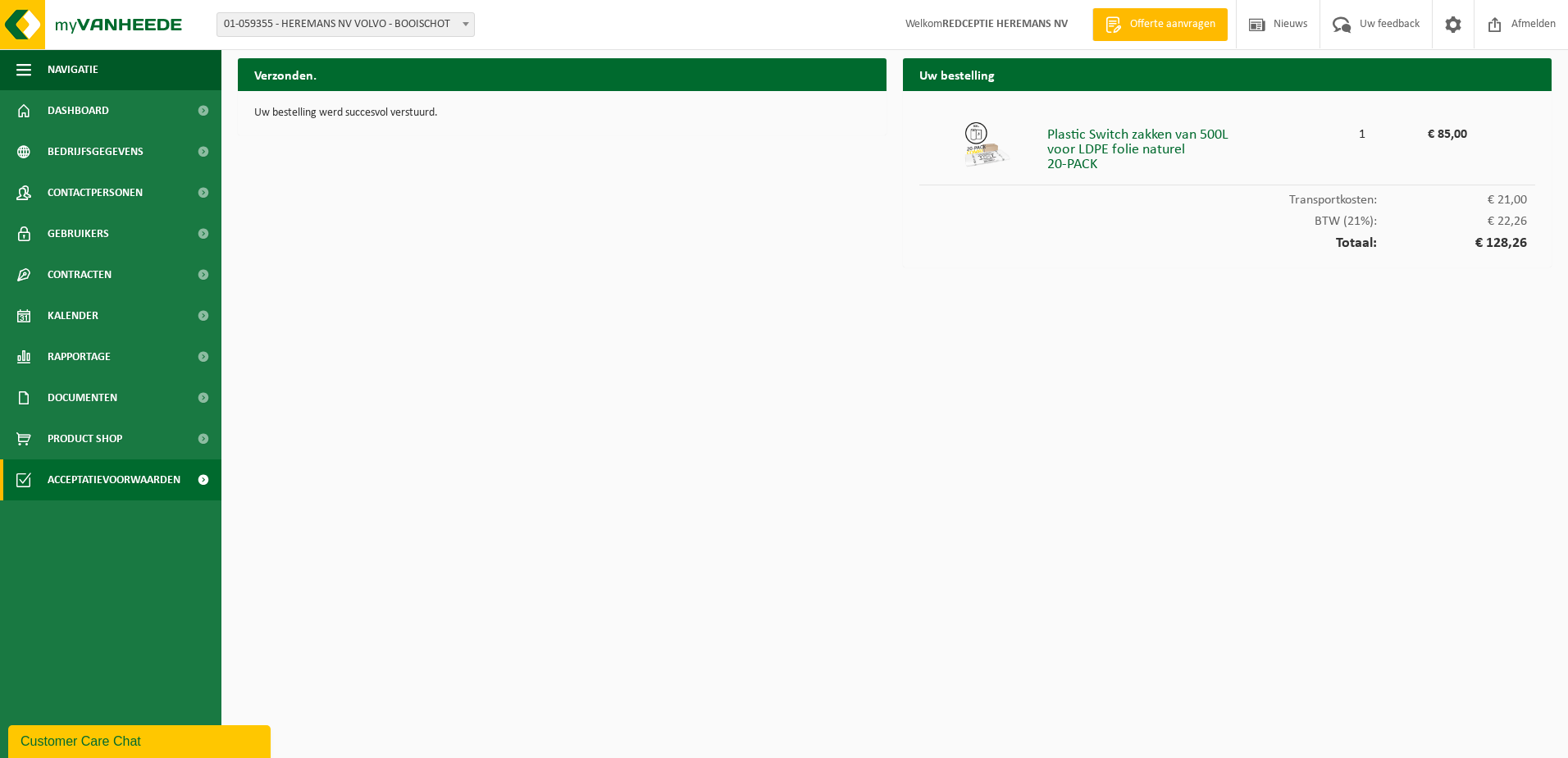
click at [108, 482] on span "Acceptatievoorwaarden" at bounding box center [113, 480] width 133 height 41
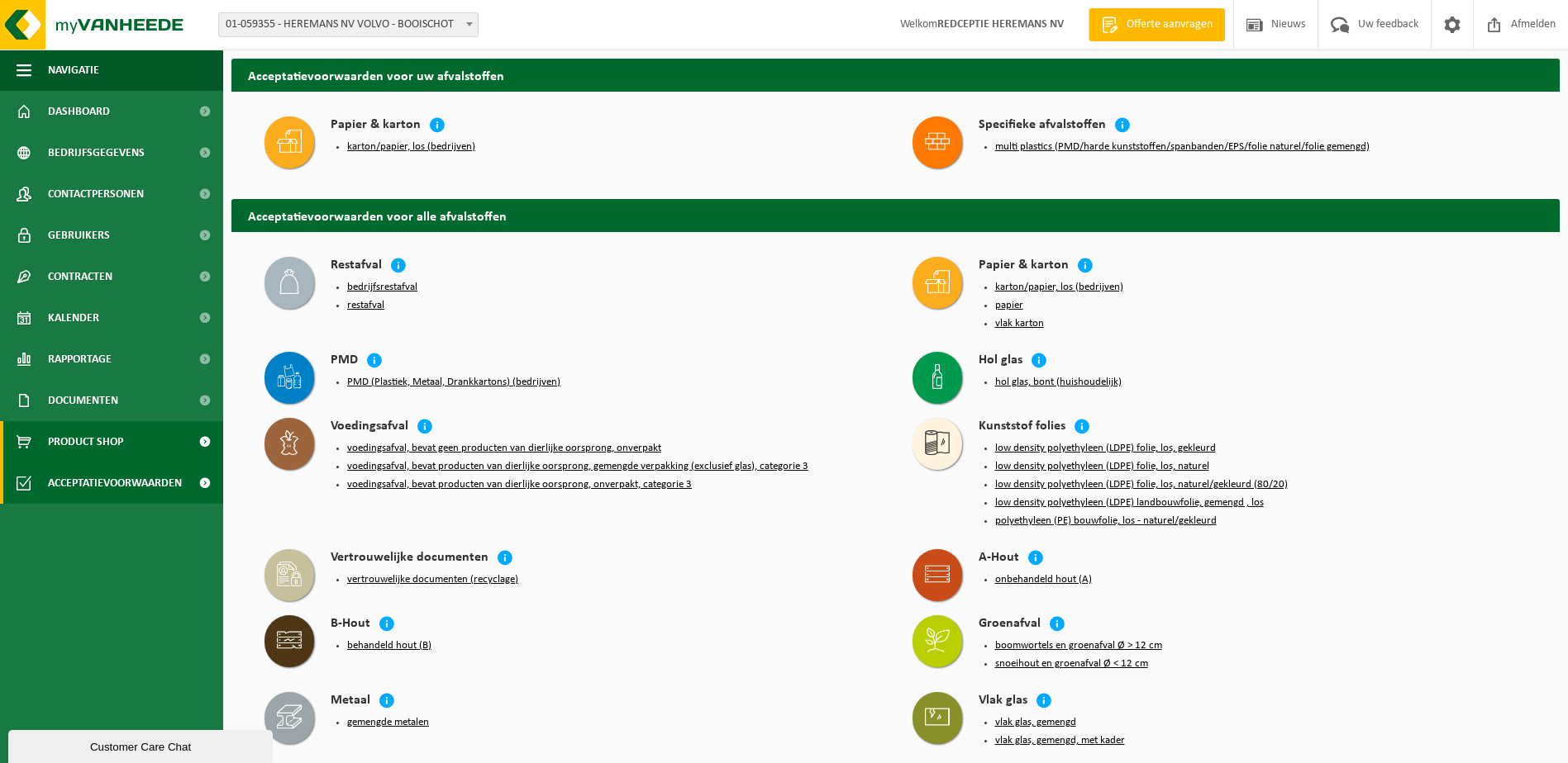
click at [61, 431] on span "Product Shop" at bounding box center [85, 442] width 75 height 41
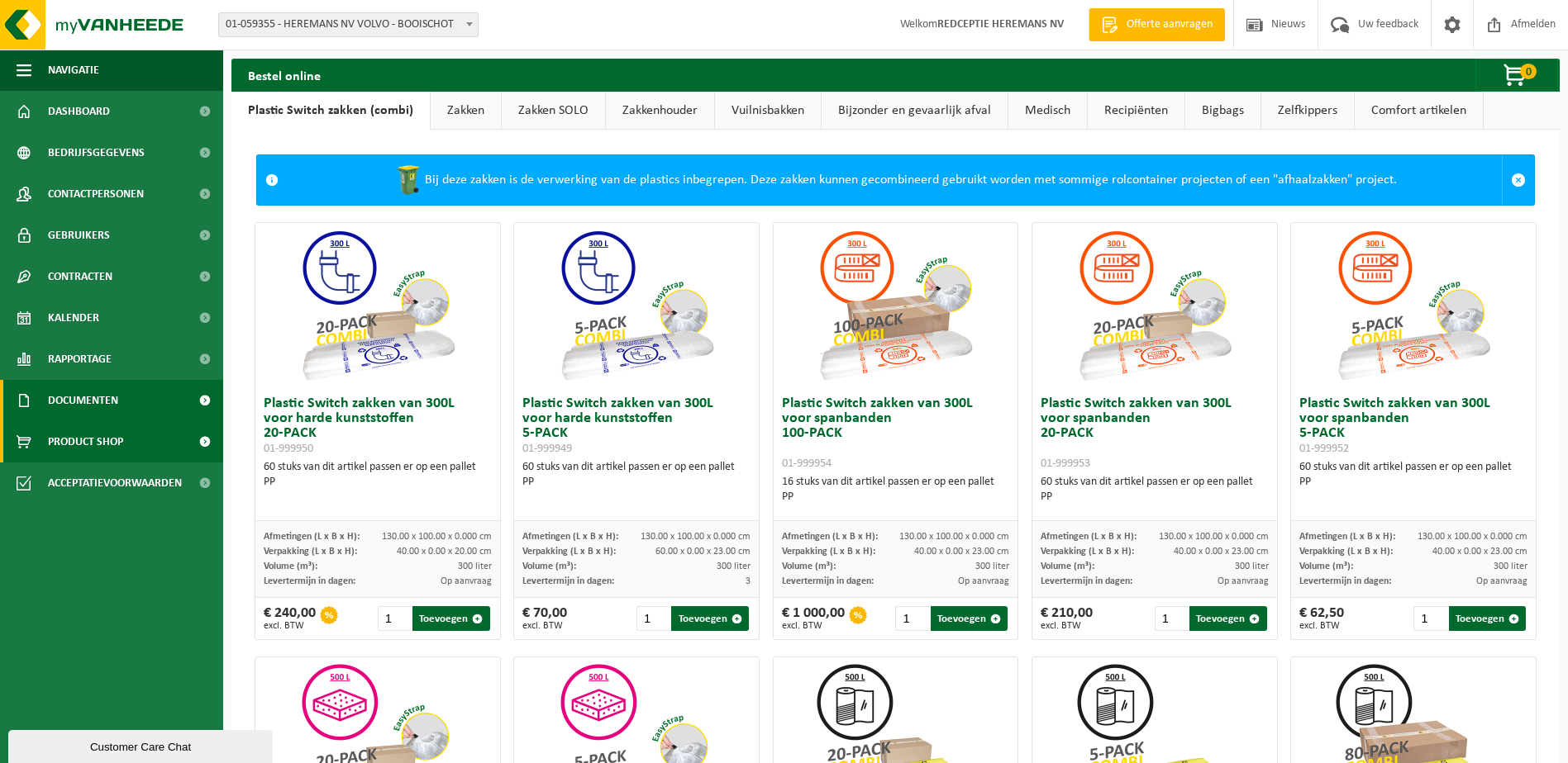
click at [72, 389] on span "Documenten" at bounding box center [82, 401] width 70 height 41
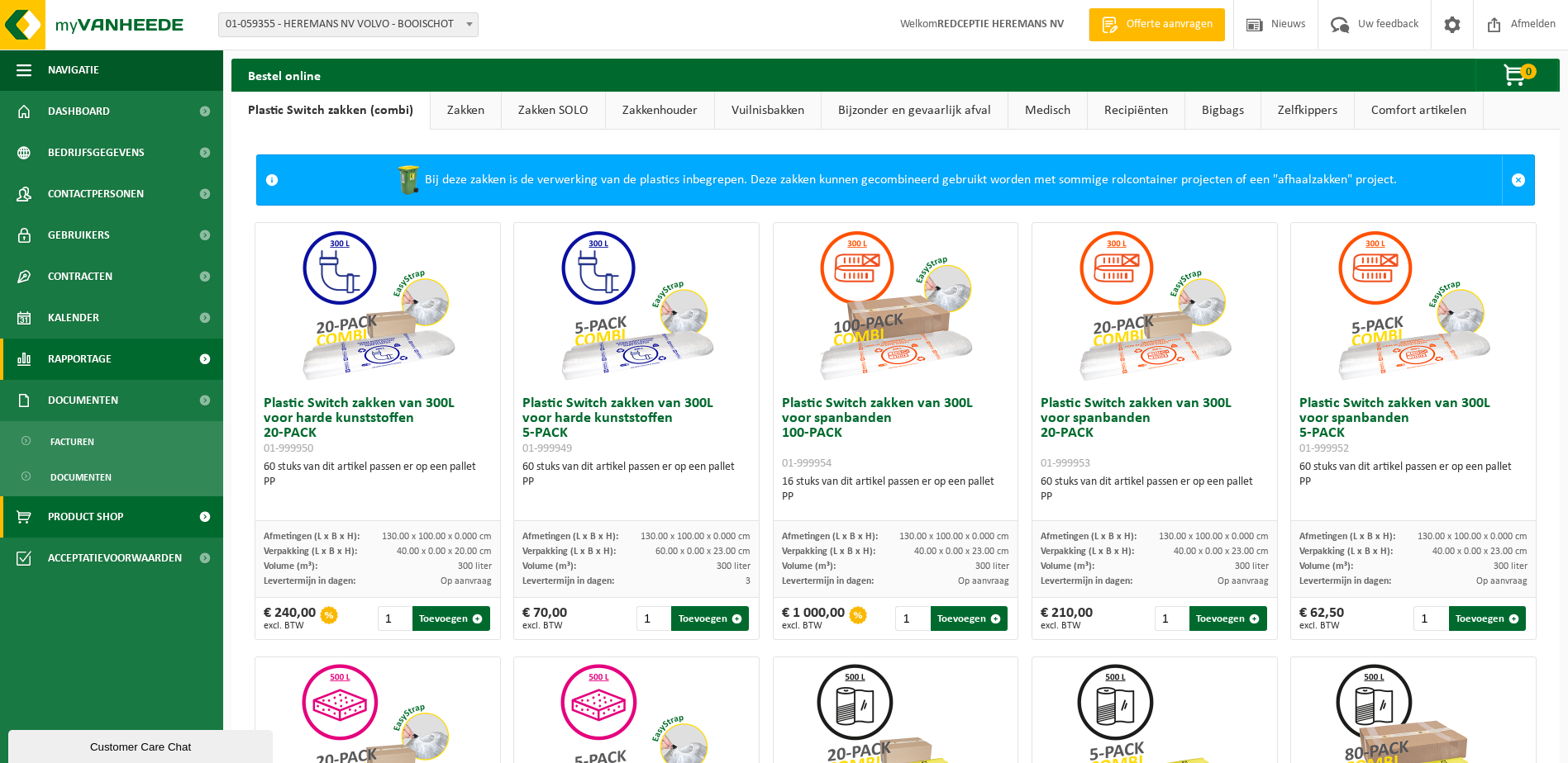
click at [84, 362] on span "Rapportage" at bounding box center [79, 360] width 64 height 41
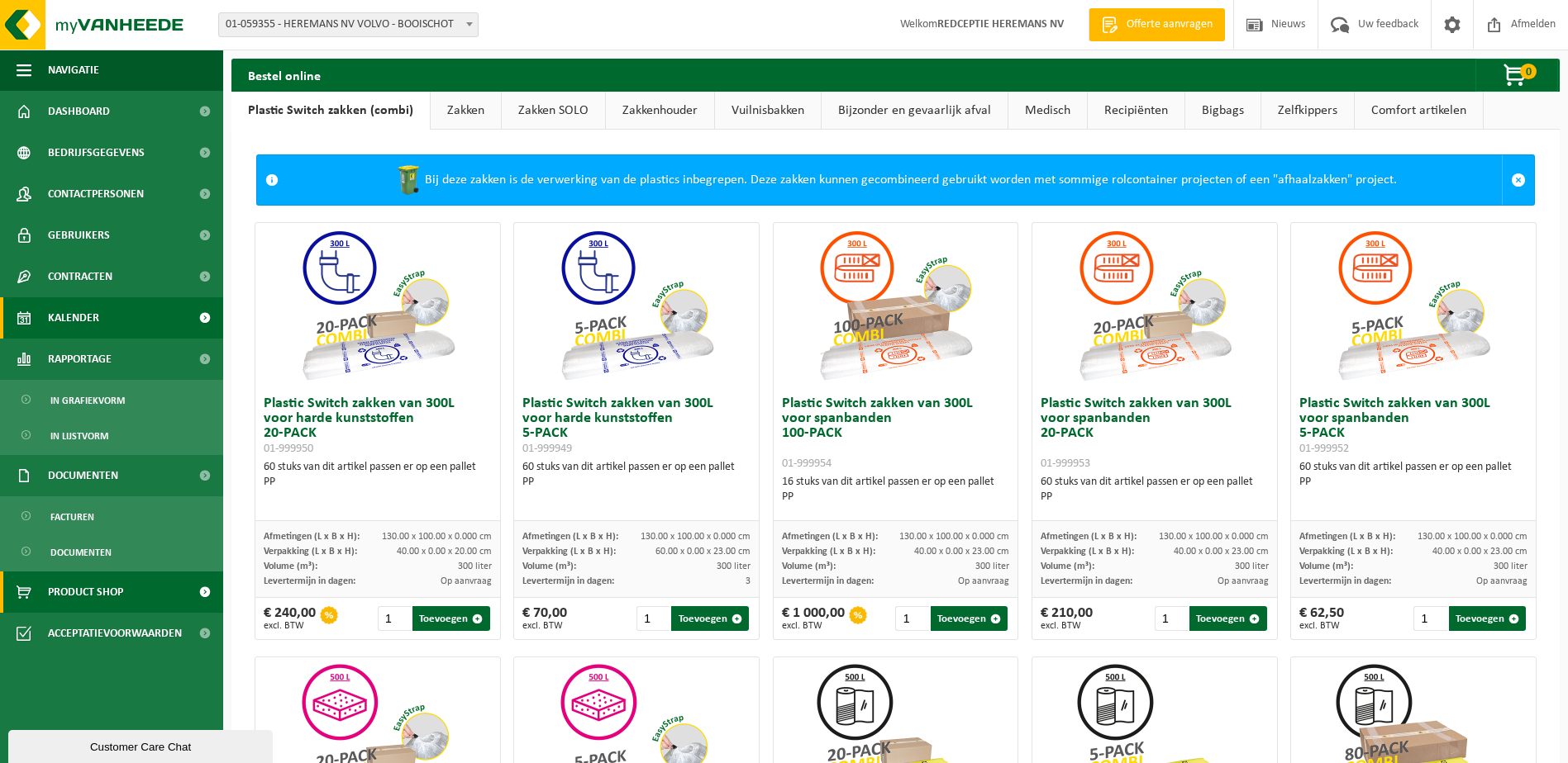
click at [66, 307] on span "Kalender" at bounding box center [73, 318] width 51 height 41
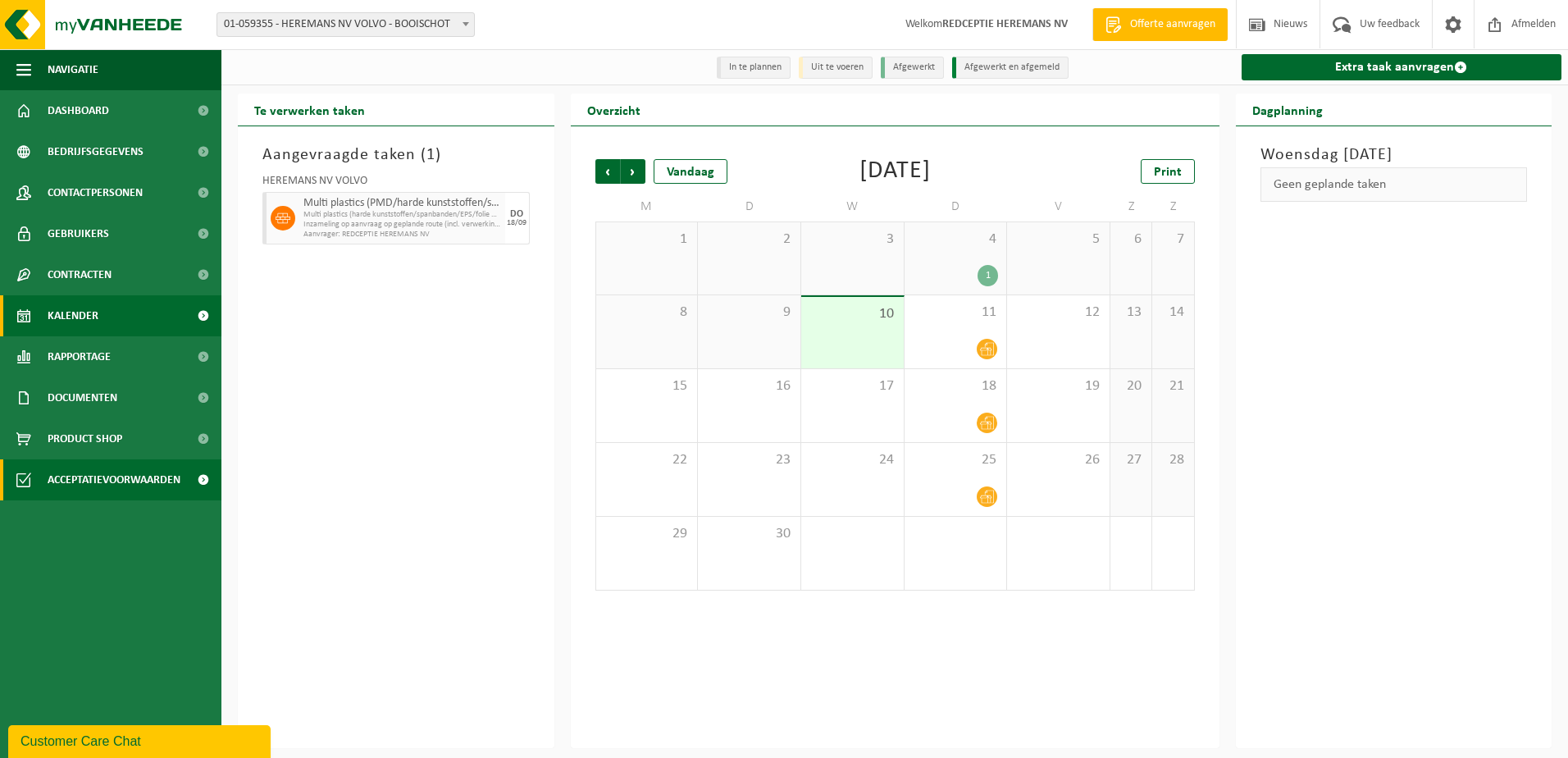
click at [69, 479] on span "Acceptatievoorwaarden" at bounding box center [113, 480] width 133 height 41
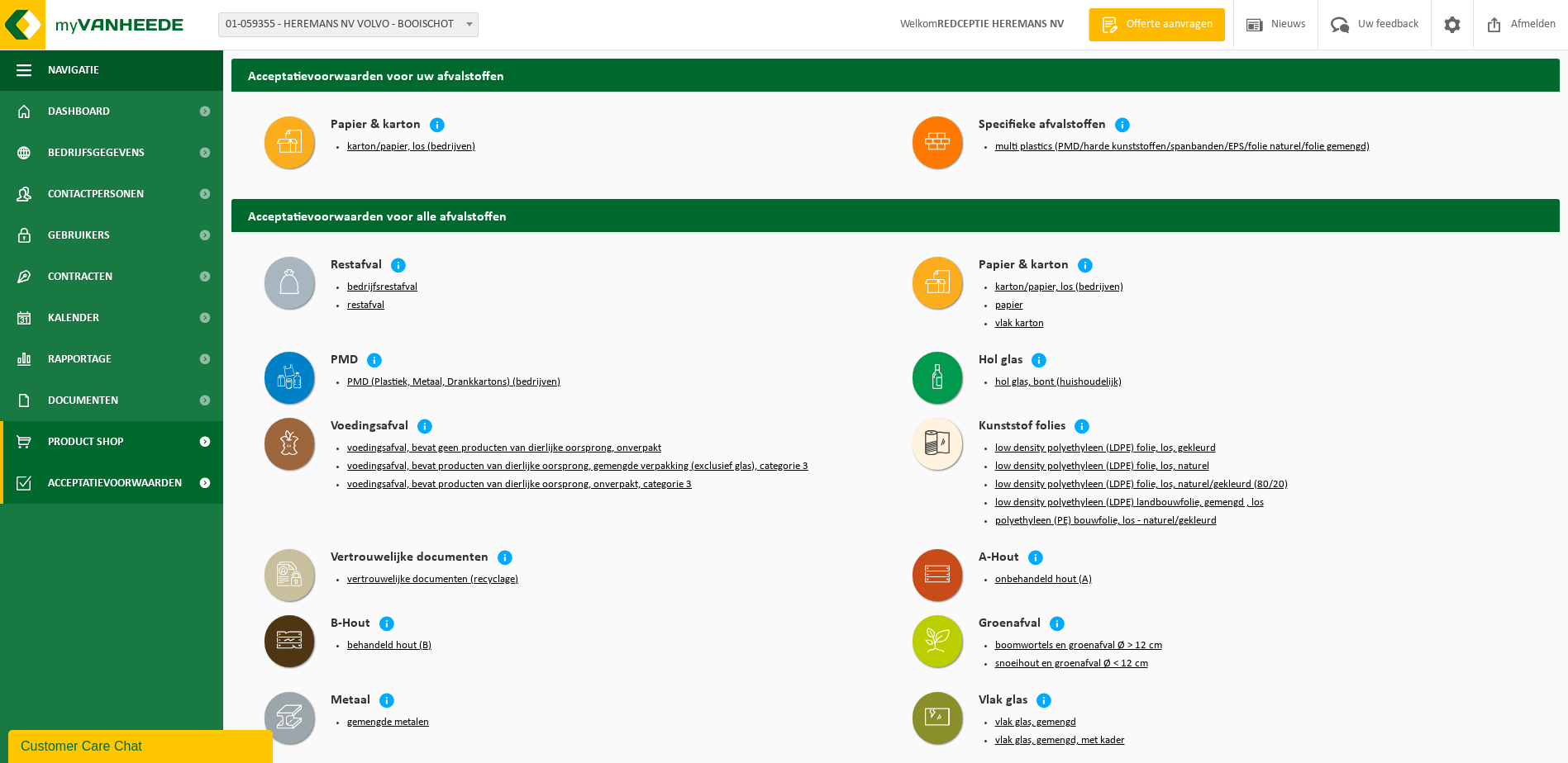
click at [93, 432] on span "Product Shop" at bounding box center [85, 442] width 75 height 41
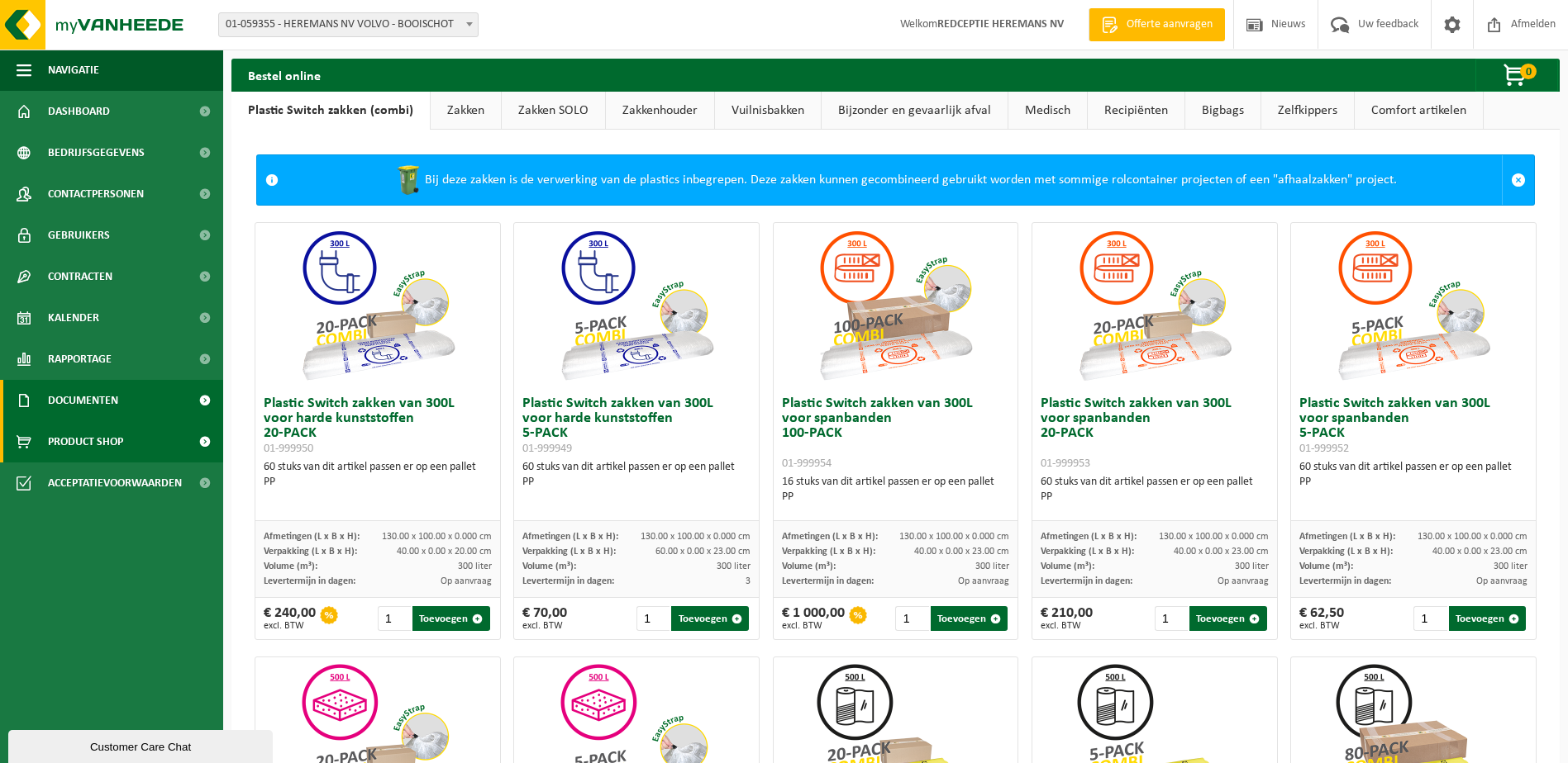
click at [75, 397] on span "Documenten" at bounding box center [82, 401] width 70 height 41
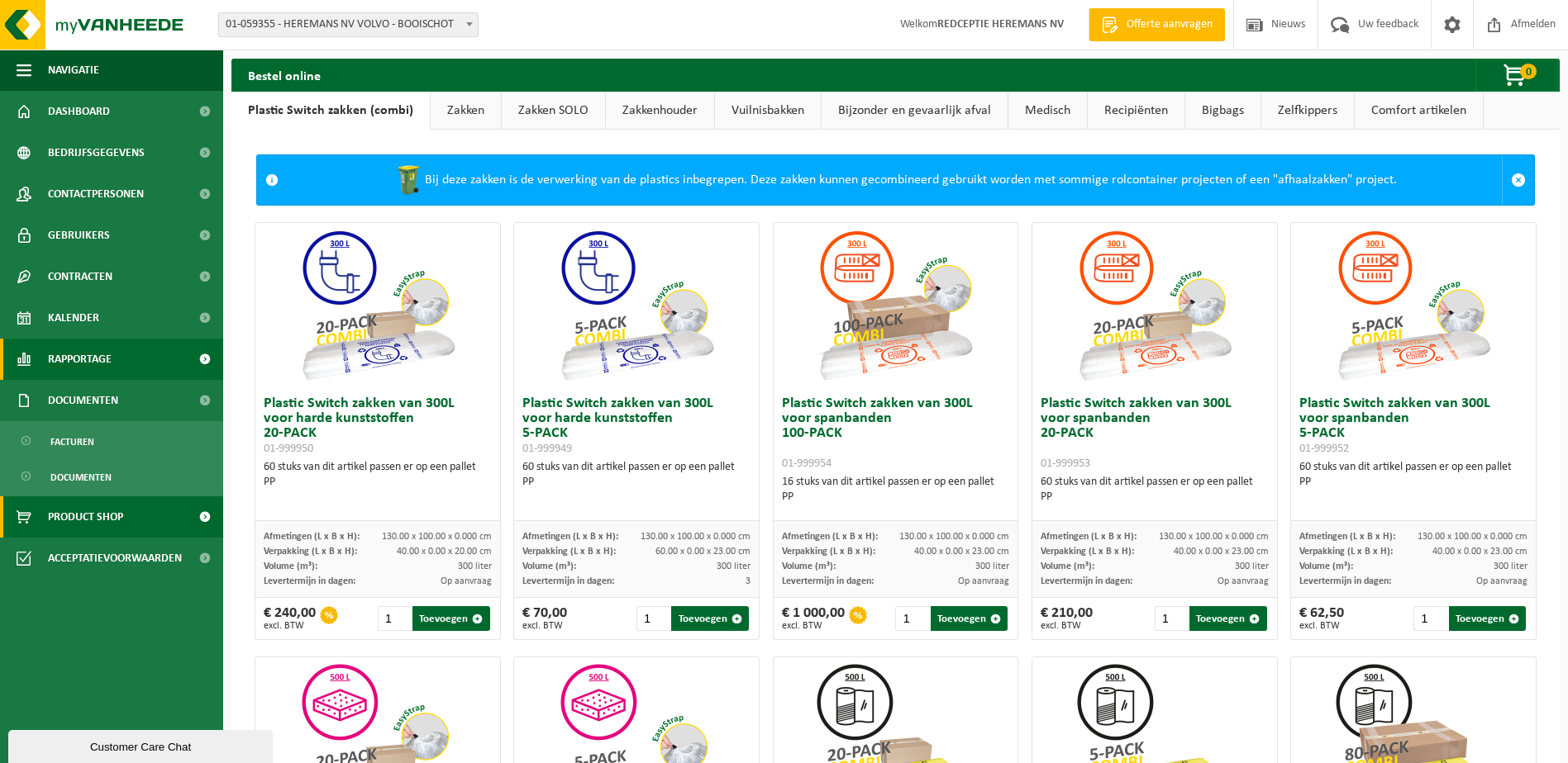
click at [81, 358] on span "Rapportage" at bounding box center [79, 360] width 64 height 41
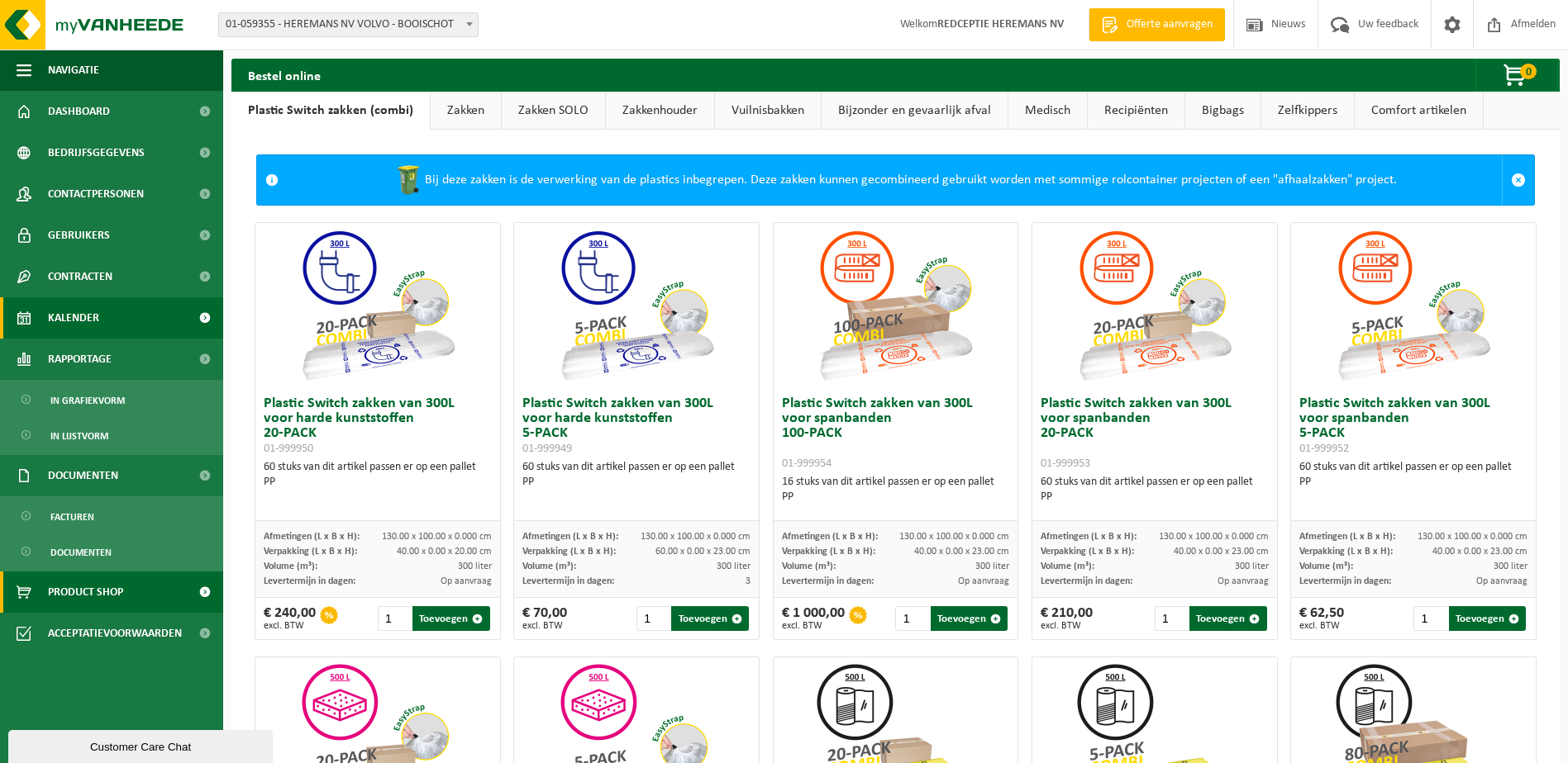
click at [82, 319] on span "Kalender" at bounding box center [73, 318] width 51 height 41
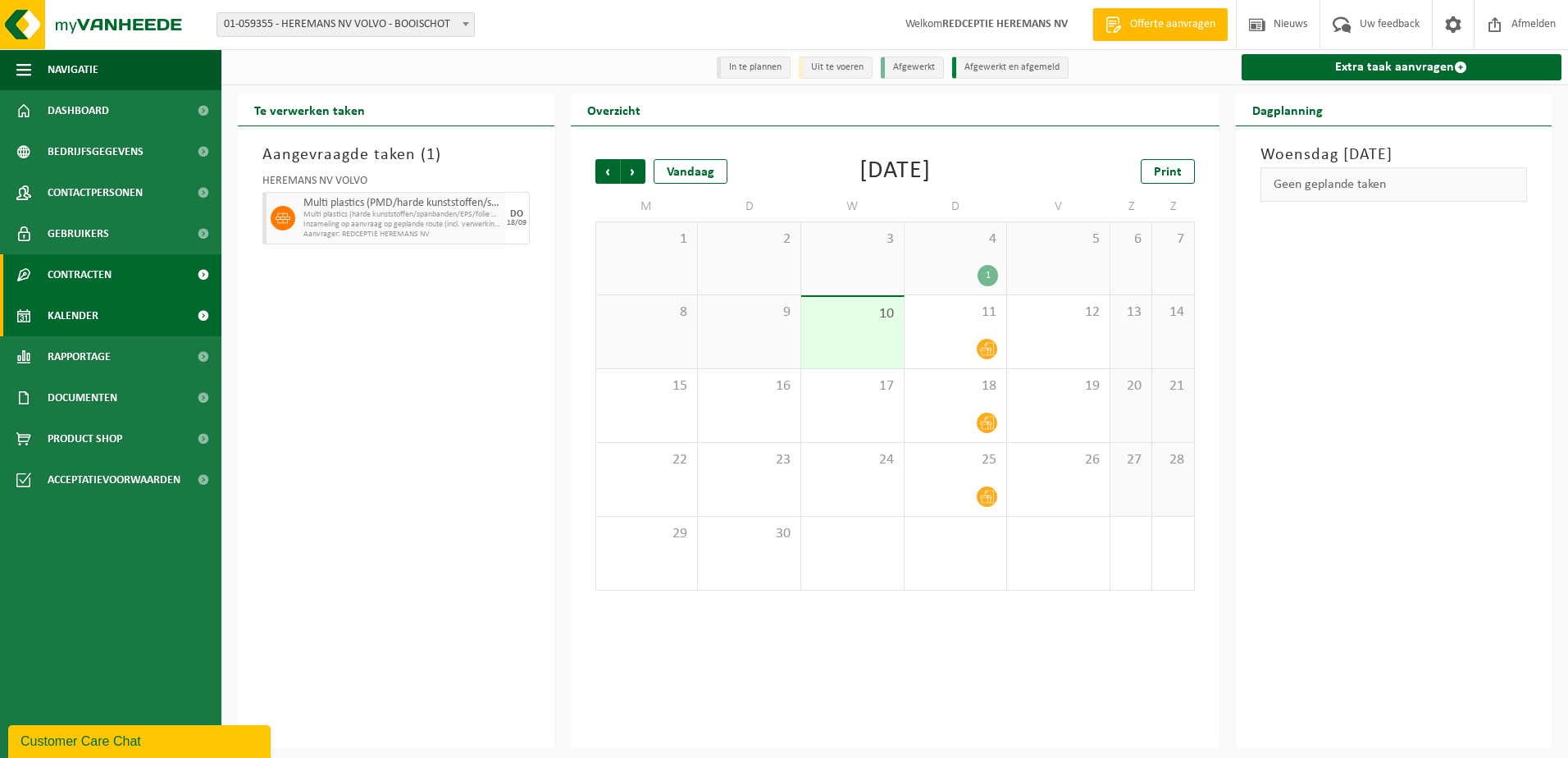
click at [83, 269] on span "Contracten" at bounding box center [79, 275] width 64 height 41
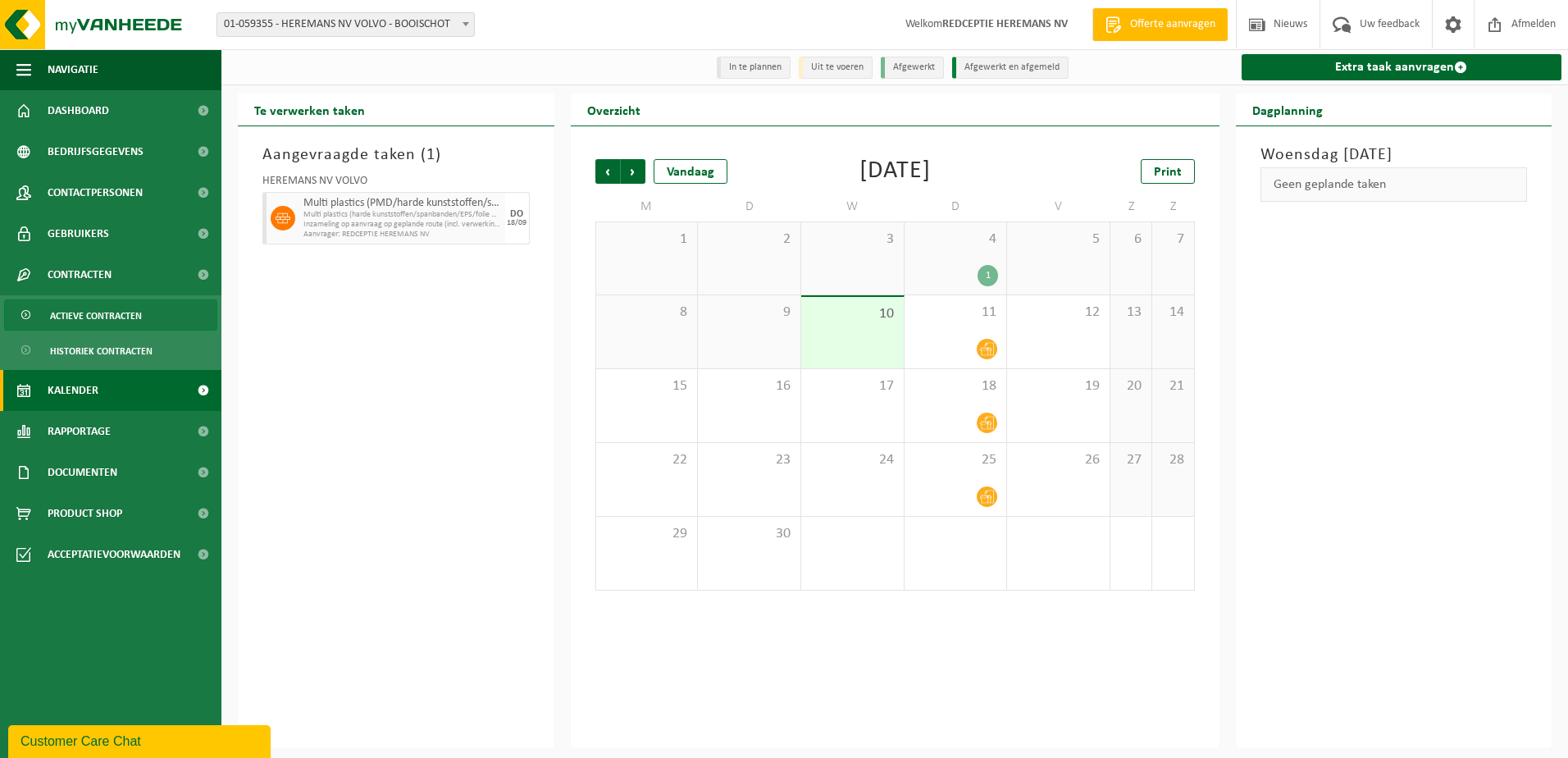
click at [91, 309] on span "Actieve contracten" at bounding box center [96, 316] width 92 height 32
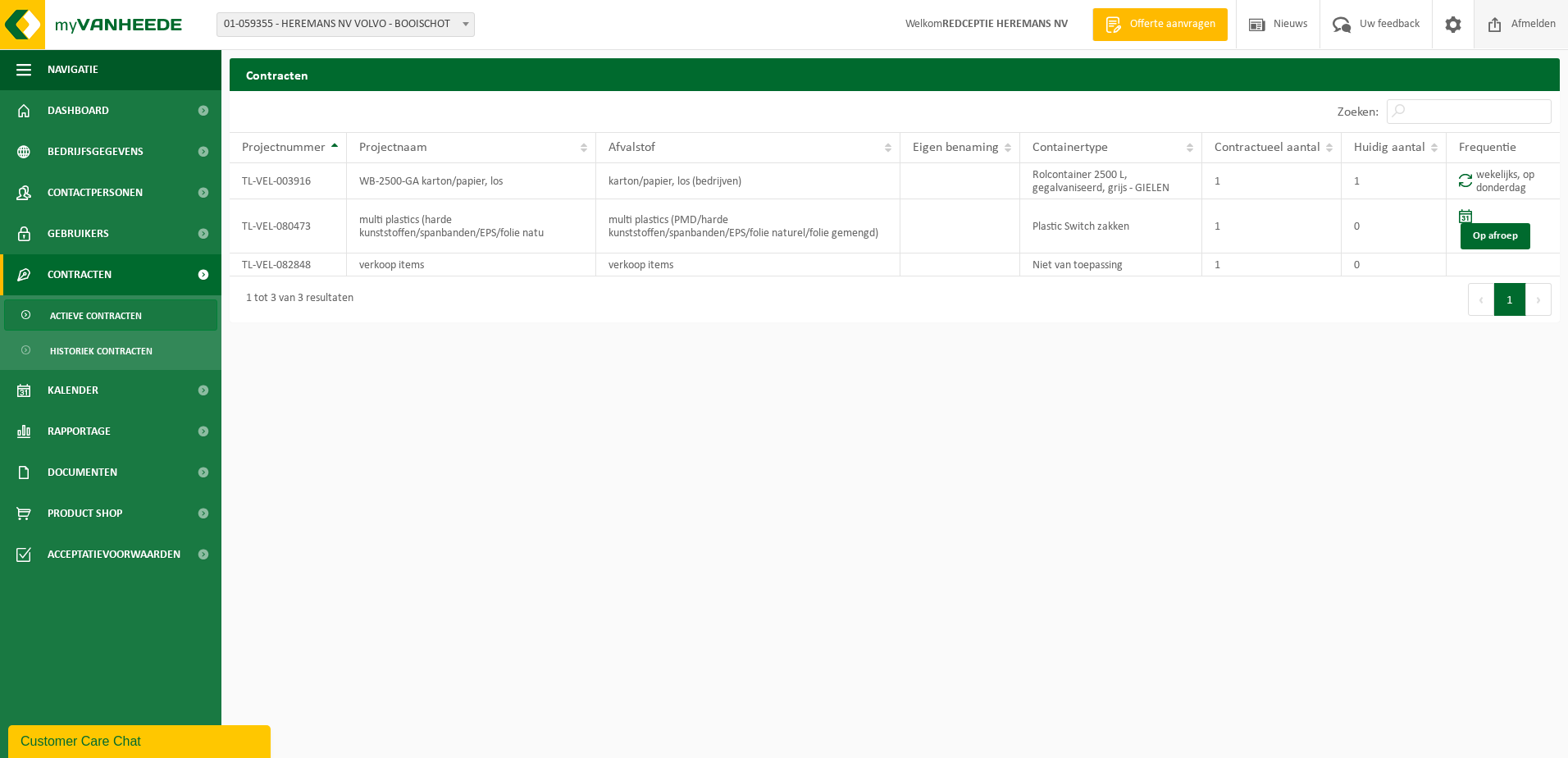
click at [1533, 24] on span "Afmelden" at bounding box center [1534, 24] width 53 height 48
